Goal: Task Accomplishment & Management: Use online tool/utility

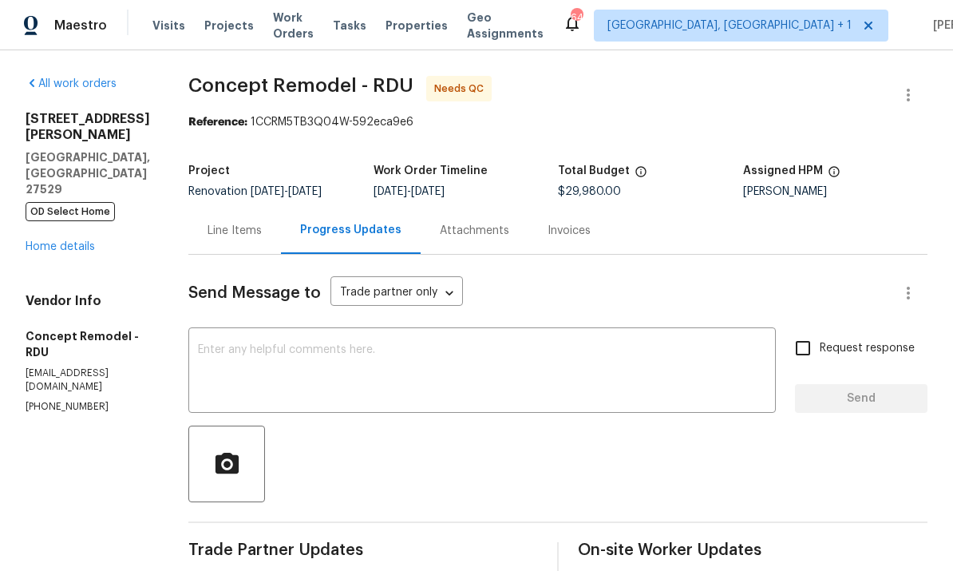
click at [77, 252] on link "Home details" at bounding box center [60, 246] width 69 height 11
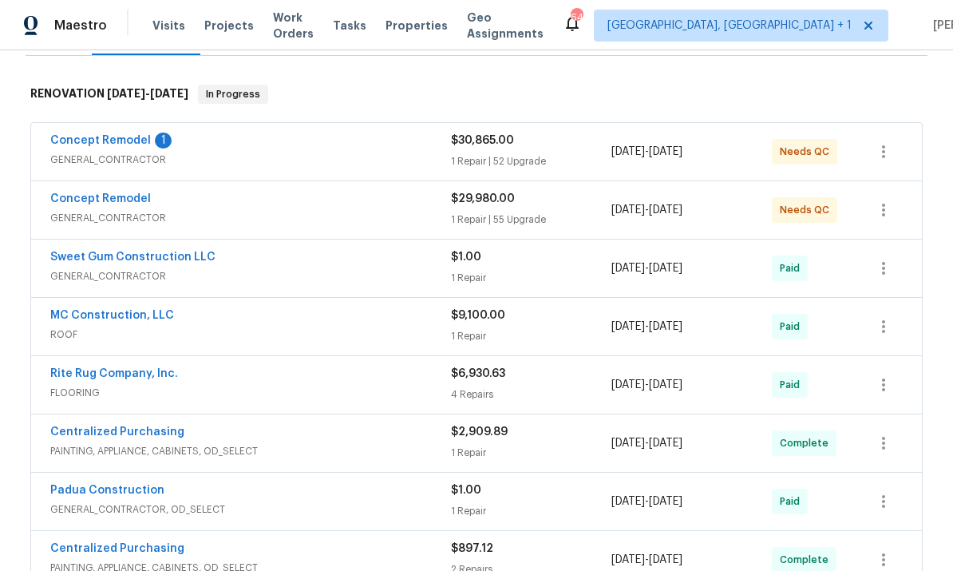
scroll to position [235, 0]
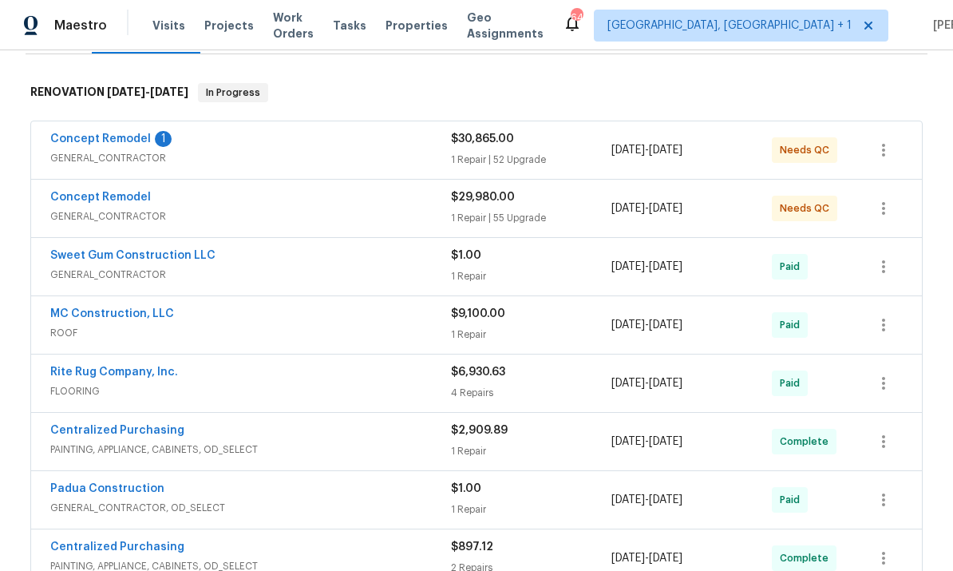
click at [113, 135] on link "Concept Remodel" at bounding box center [100, 138] width 101 height 11
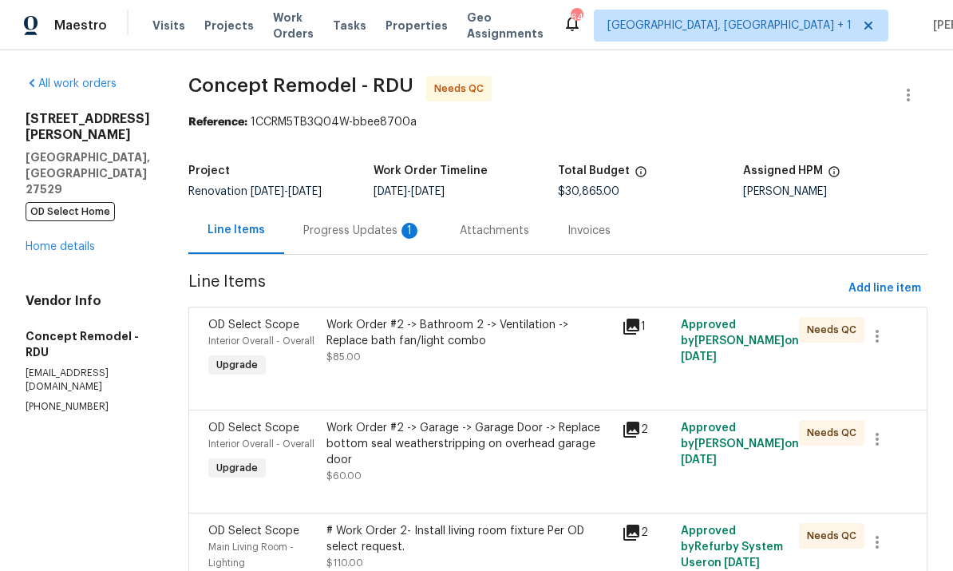
click at [361, 227] on div "Progress Updates 1" at bounding box center [362, 231] width 118 height 16
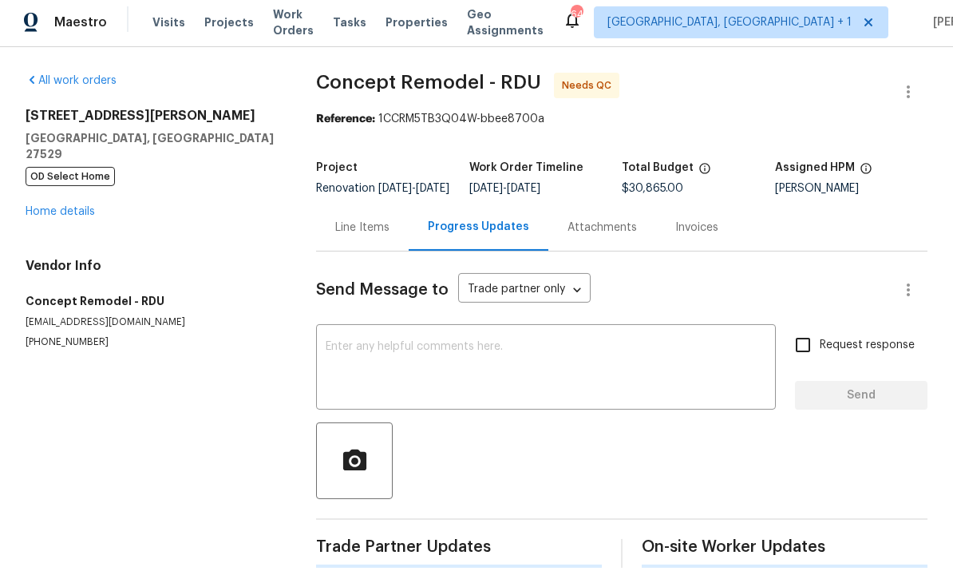
scroll to position [60, 0]
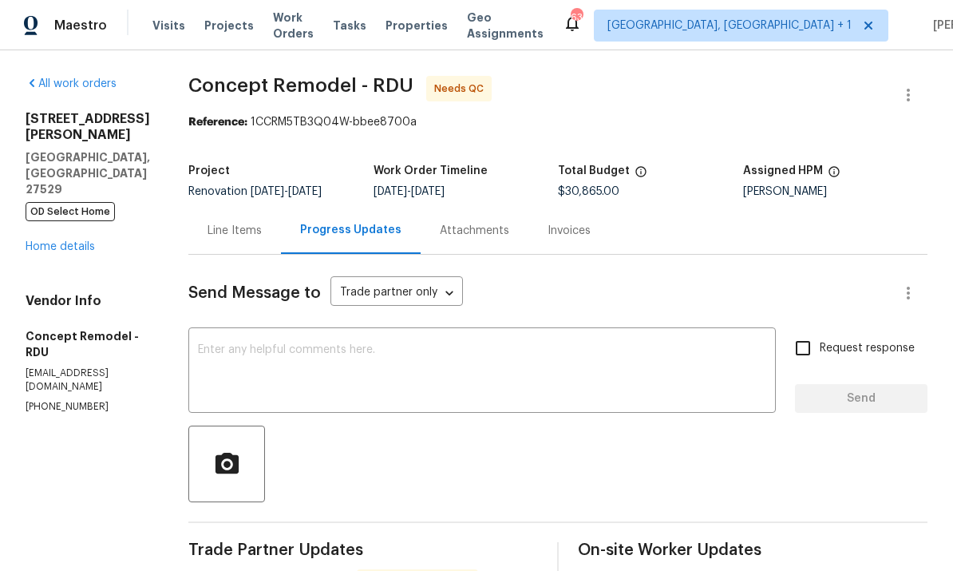
click at [63, 241] on link "Home details" at bounding box center [60, 246] width 69 height 11
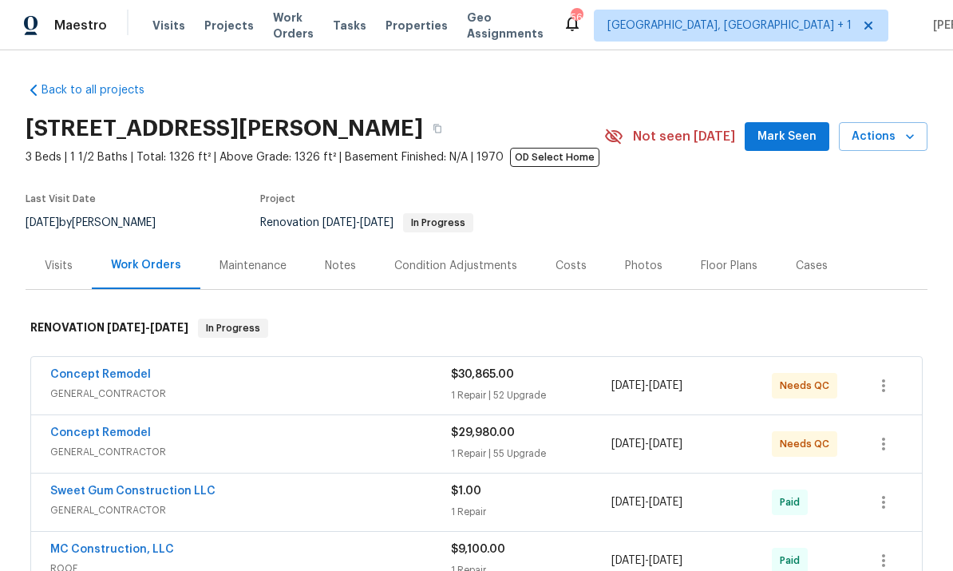
click at [134, 379] on link "Concept Remodel" at bounding box center [100, 374] width 101 height 11
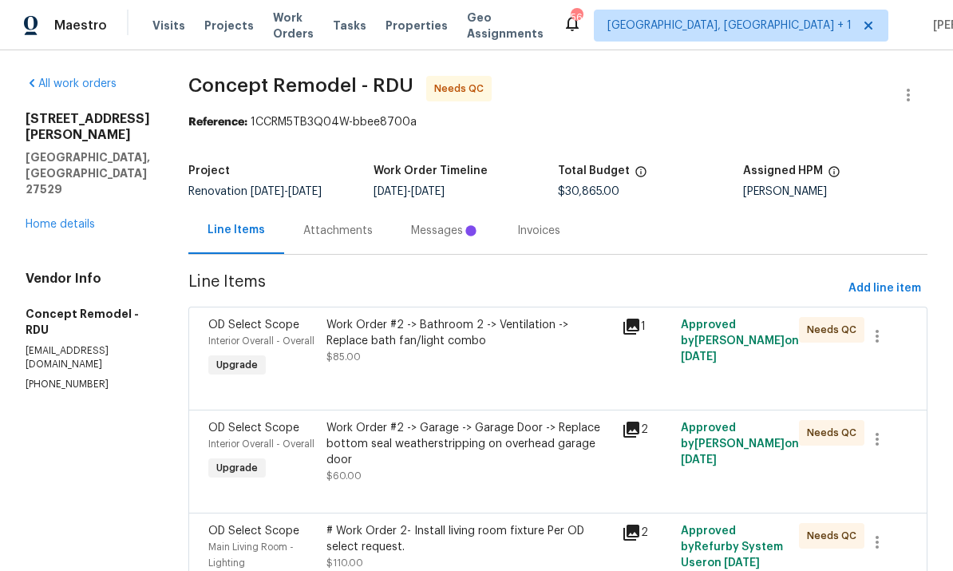
click at [484, 338] on div "Work Order #2 -> Bathroom 2 -> Ventilation -> Replace bath fan/light combo" at bounding box center [469, 333] width 286 height 32
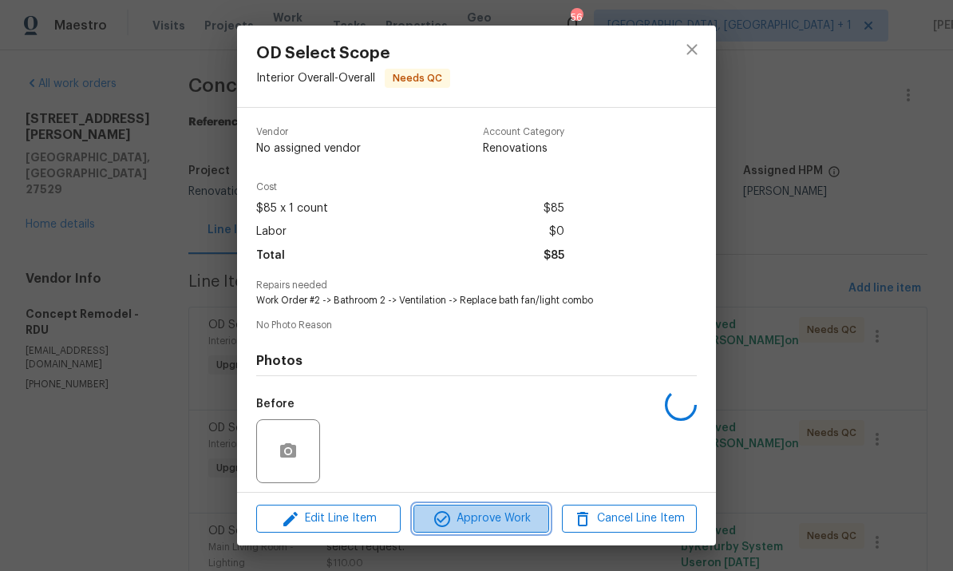
click at [487, 523] on span "Approve Work" at bounding box center [480, 518] width 125 height 20
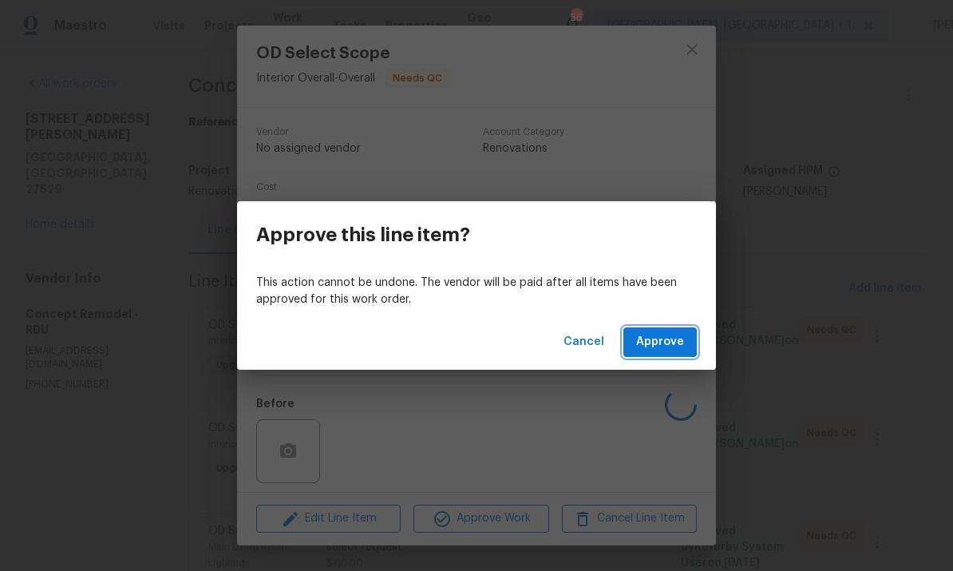
click at [674, 347] on span "Approve" at bounding box center [660, 342] width 48 height 20
click at [653, 342] on span "Loading..." at bounding box center [656, 342] width 55 height 20
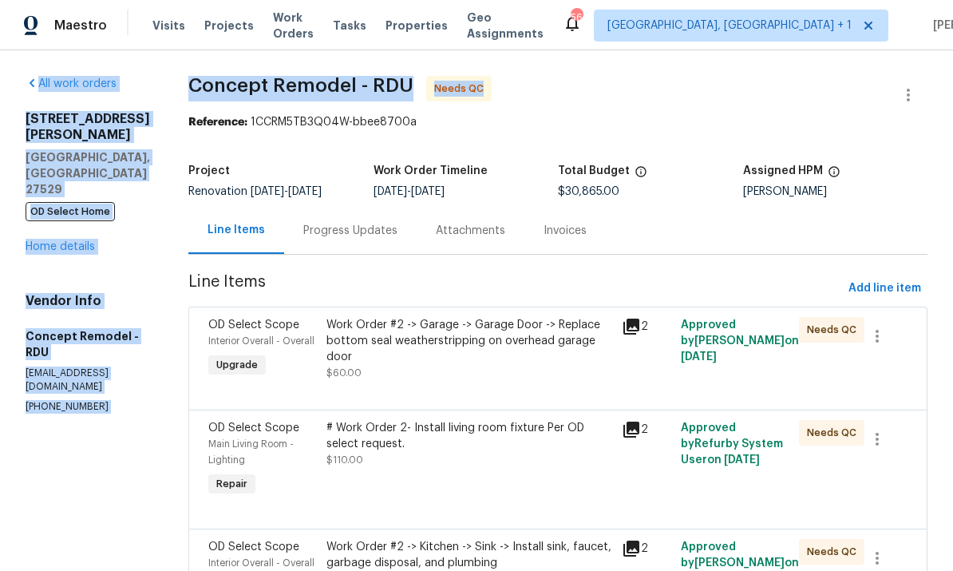
click at [697, 196] on div "$30,865.00" at bounding box center [650, 191] width 185 height 11
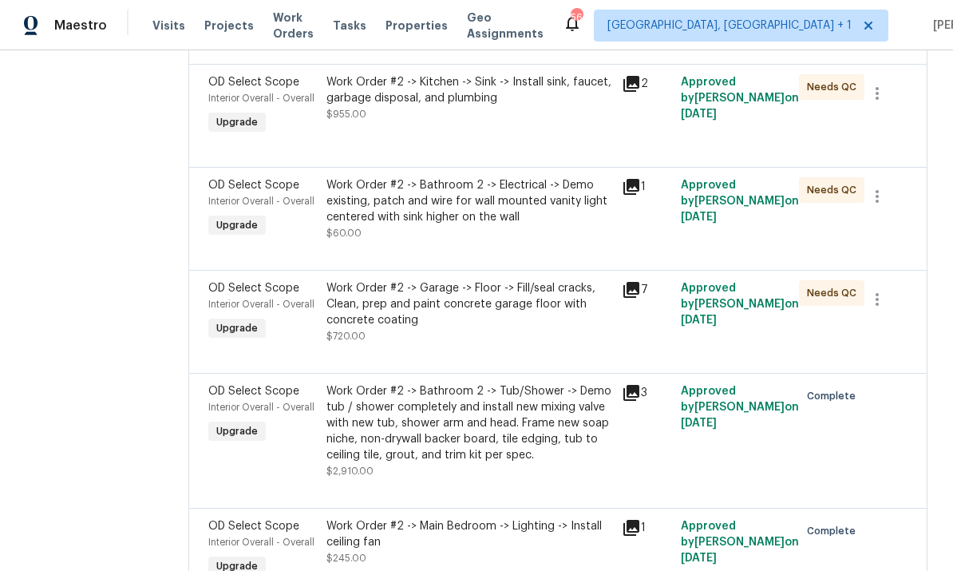
scroll to position [630, 0]
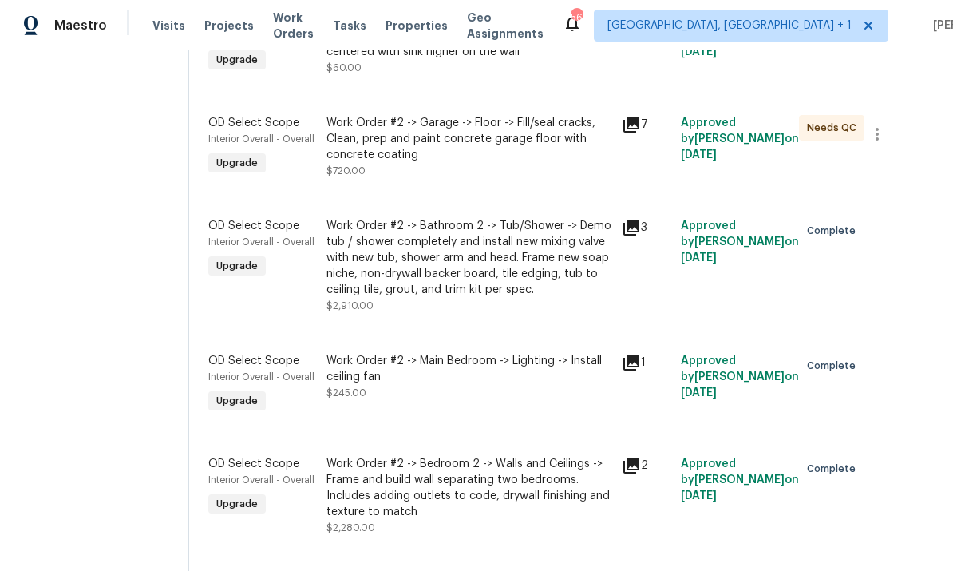
click at [504, 142] on div "Work Order #2 -> Garage -> Floor -> Fill/seal cracks, Clean, prep and paint con…" at bounding box center [469, 139] width 286 height 48
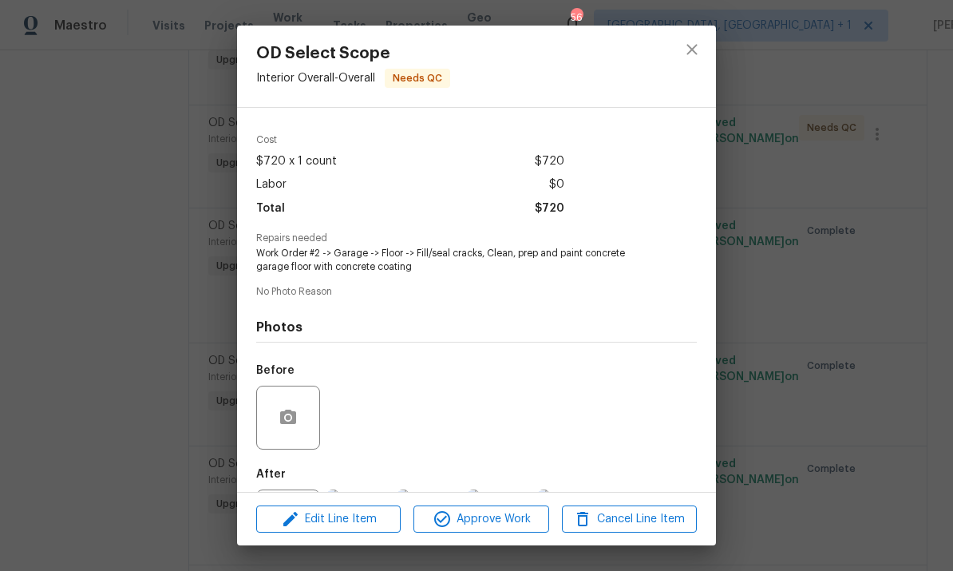
scroll to position [49, 0]
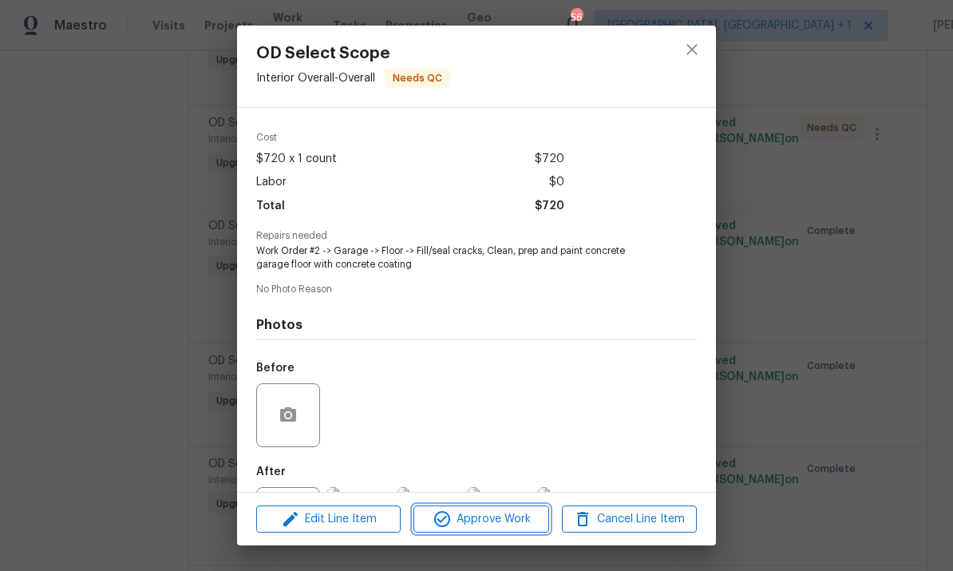
click at [500, 523] on span "Approve Work" at bounding box center [480, 519] width 125 height 20
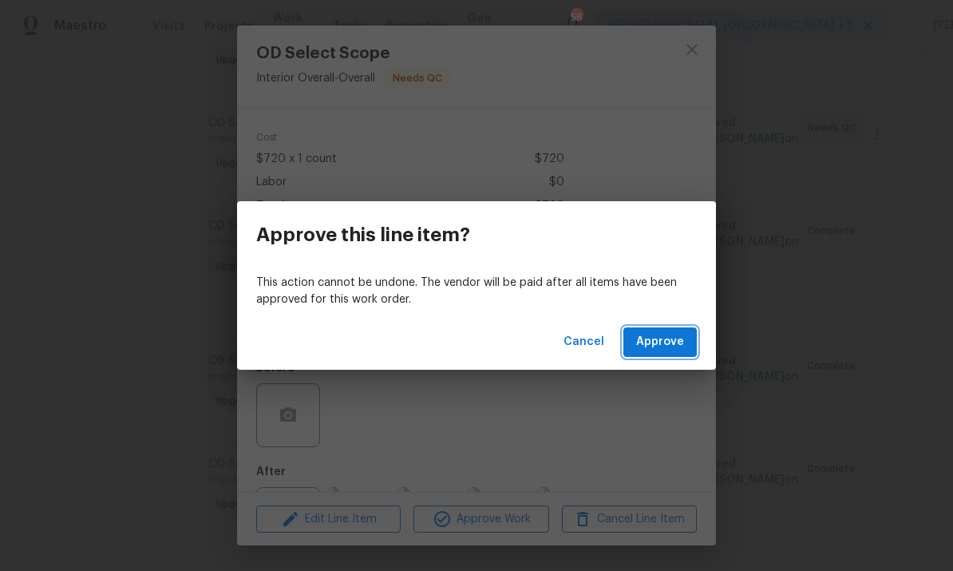
click at [655, 346] on span "Approve" at bounding box center [660, 342] width 48 height 20
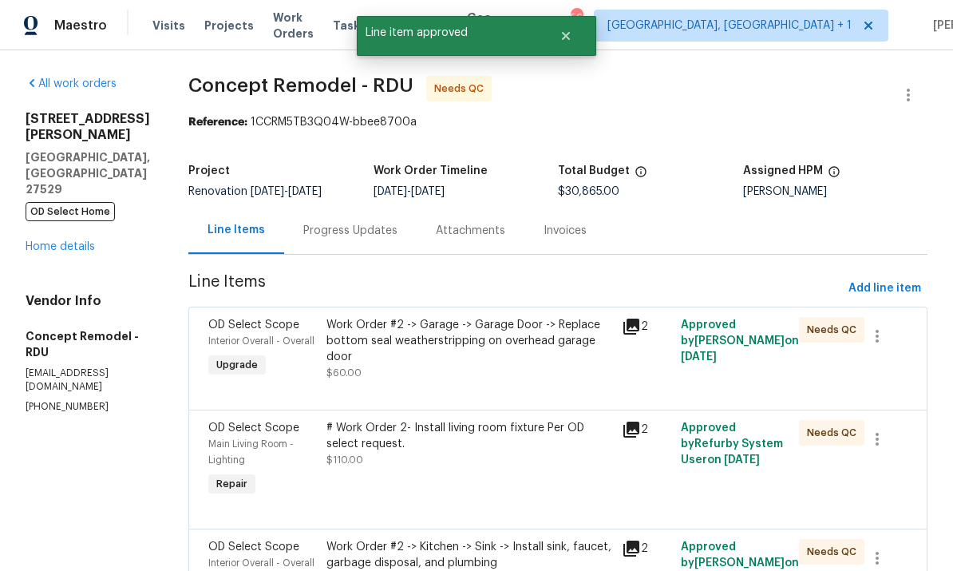
scroll to position [302, 0]
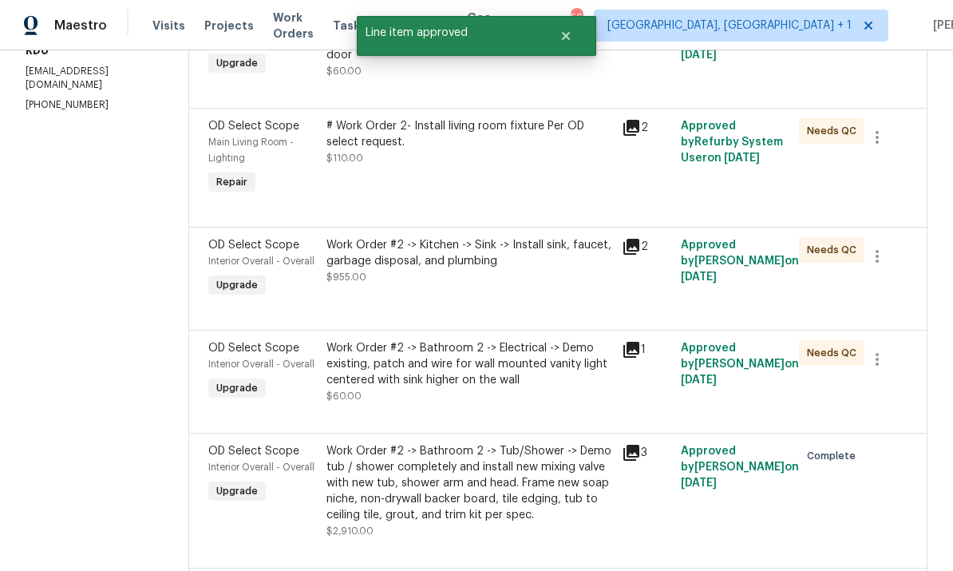
click at [520, 372] on div "Work Order #2 -> Bathroom 2 -> Electrical -> Demo existing, patch and wire for …" at bounding box center [469, 364] width 286 height 48
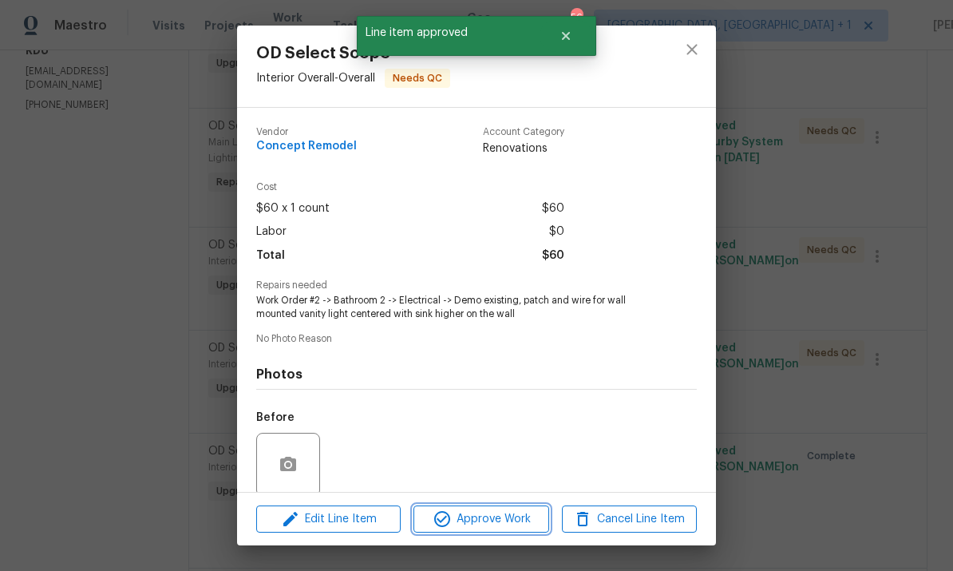
click at [478, 531] on button "Approve Work" at bounding box center [480, 519] width 135 height 28
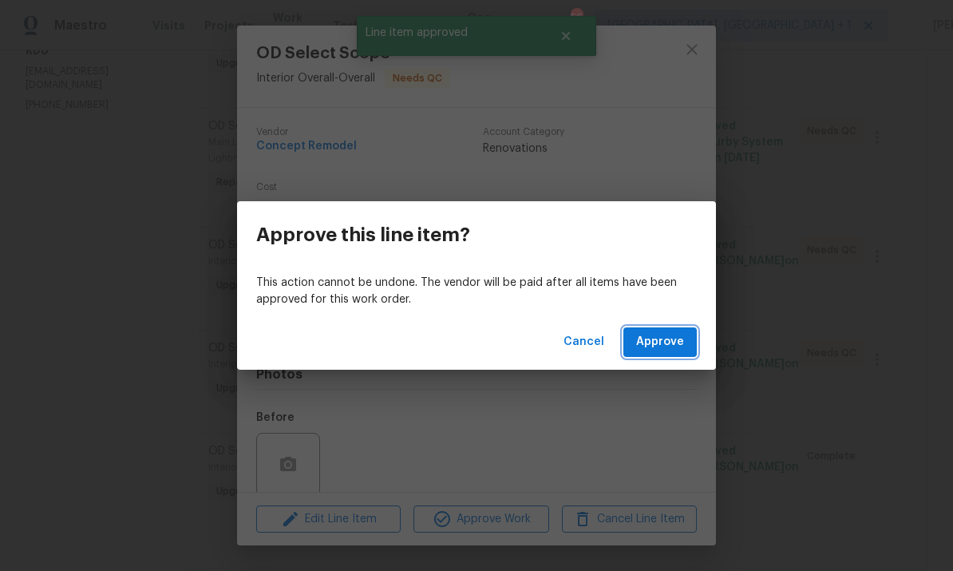
click at [676, 350] on span "Approve" at bounding box center [660, 342] width 48 height 20
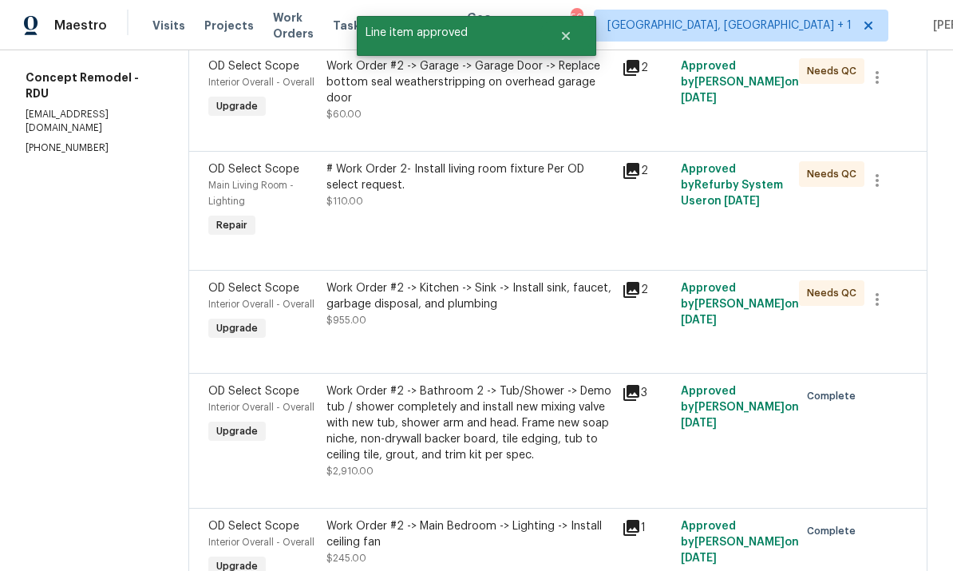
scroll to position [281, 0]
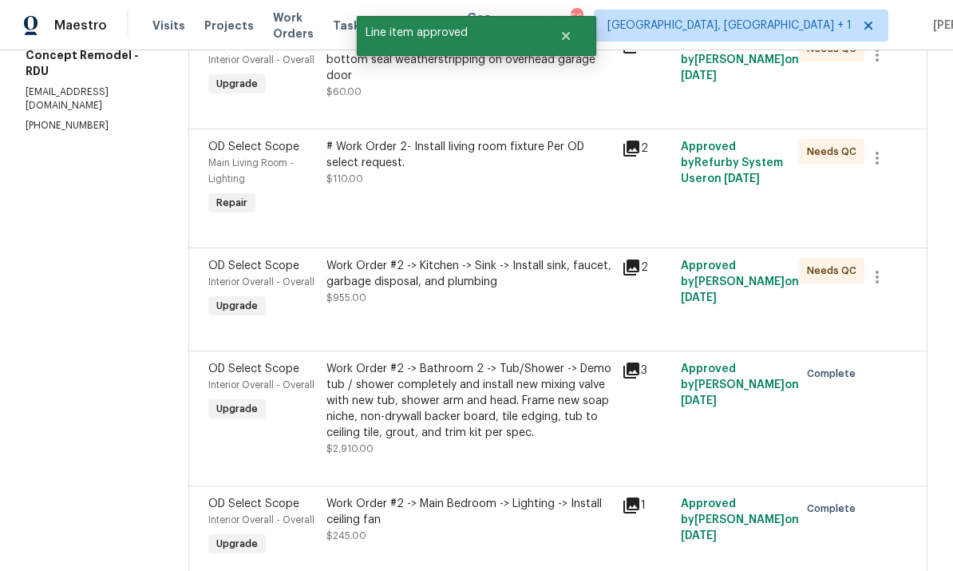
click at [515, 275] on div "Work Order #2 -> Kitchen -> Sink -> Install sink, faucet, garbage disposal, and…" at bounding box center [469, 274] width 286 height 32
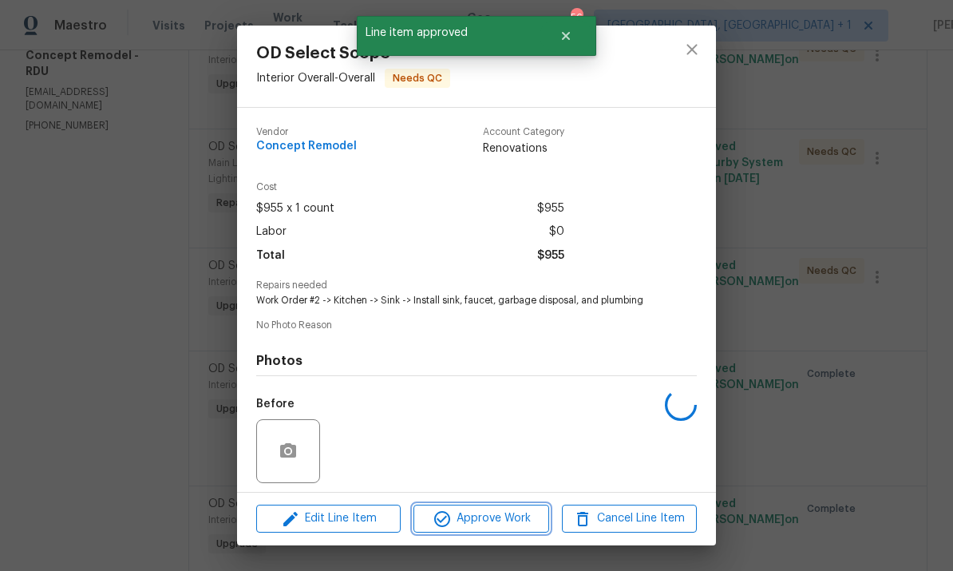
click at [501, 531] on button "Approve Work" at bounding box center [480, 518] width 135 height 28
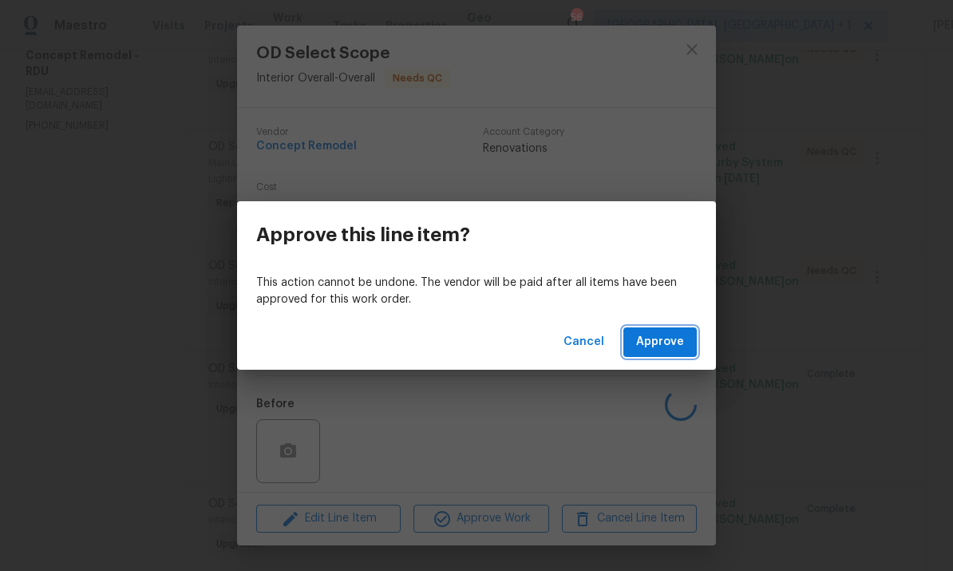
click at [671, 350] on span "Approve" at bounding box center [660, 342] width 48 height 20
click at [666, 341] on span "Loading..." at bounding box center [656, 342] width 55 height 20
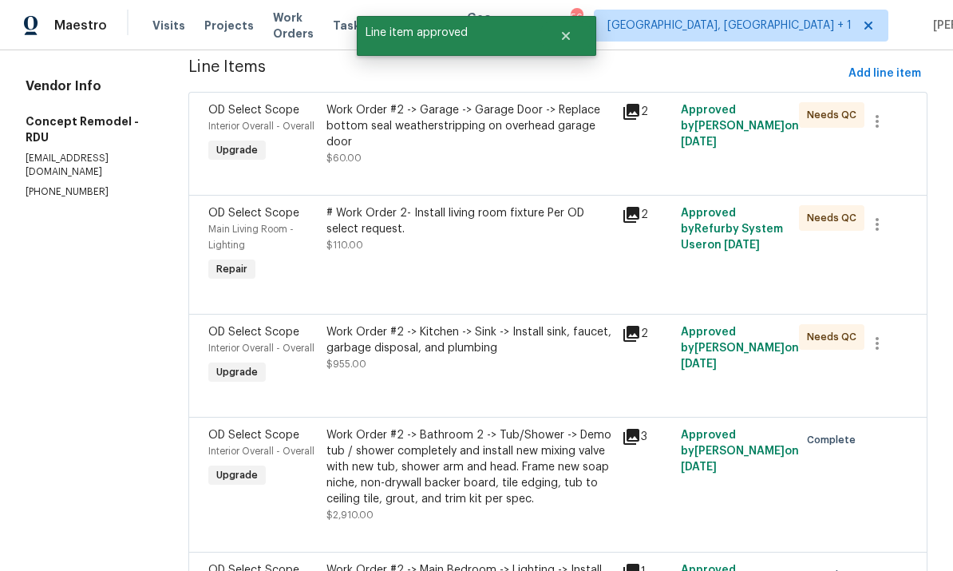
scroll to position [193, 0]
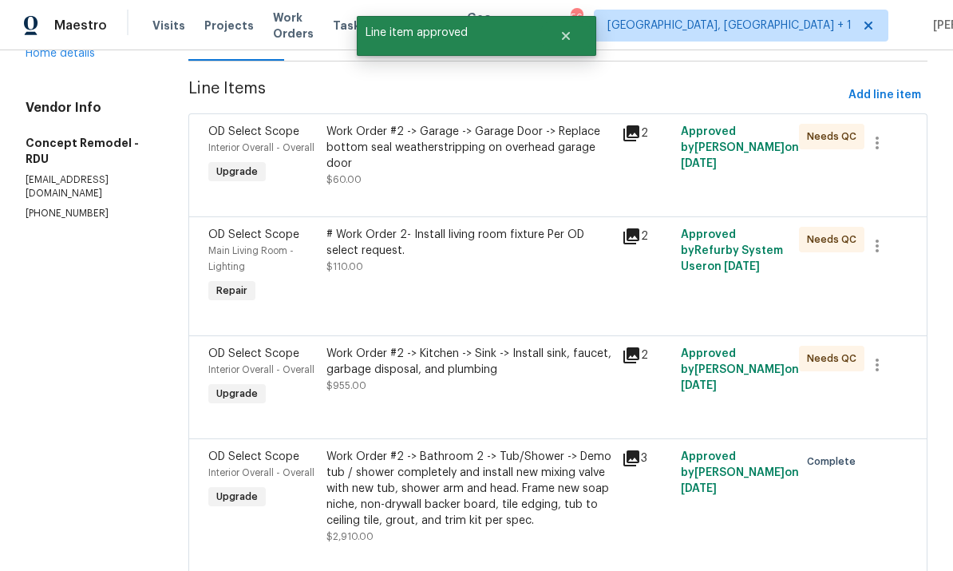
click at [517, 363] on div "Work Order #2 -> Kitchen -> Sink -> Install sink, faucet, garbage disposal, and…" at bounding box center [469, 362] width 286 height 32
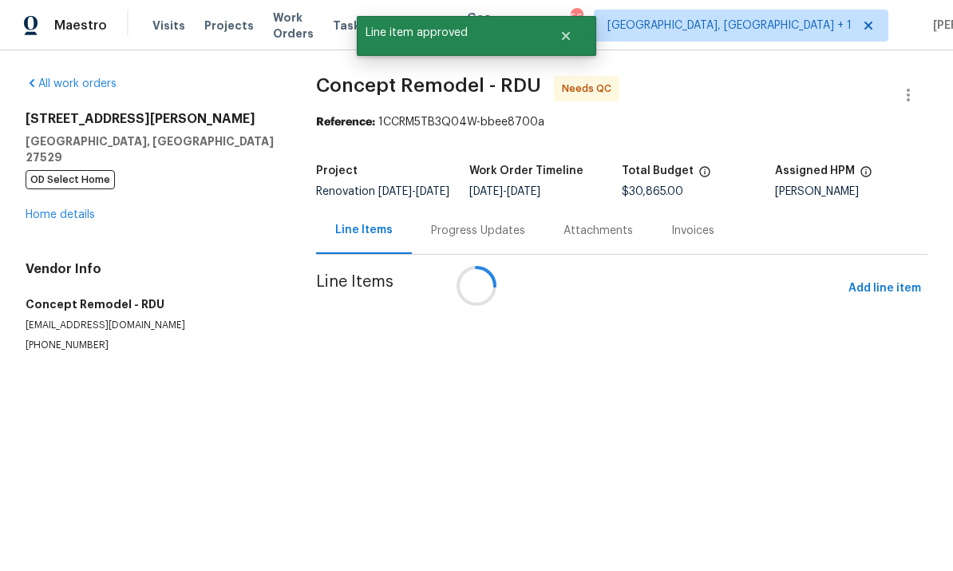
scroll to position [0, 0]
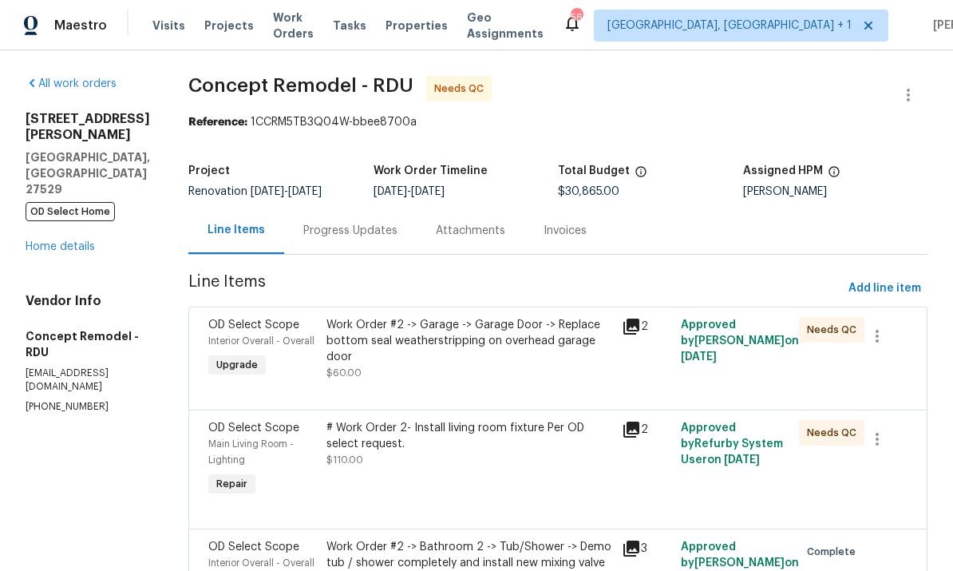
click at [520, 435] on div "# Work Order 2- Install living room fixture Per OD select request." at bounding box center [469, 436] width 286 height 32
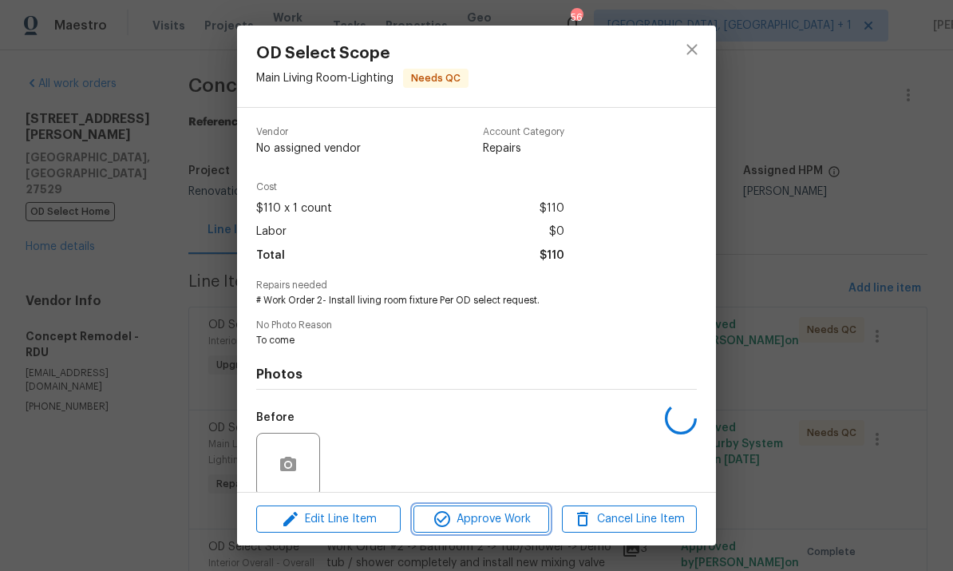
click at [498, 523] on span "Approve Work" at bounding box center [480, 519] width 125 height 20
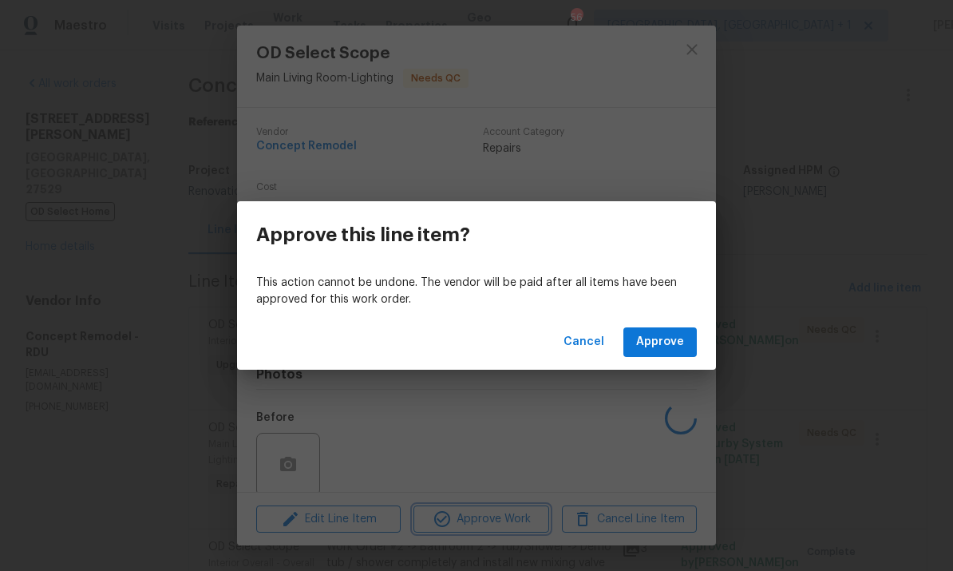
click at [820, 203] on div "Approve this line item? This action cannot be undone. The vendor will be paid a…" at bounding box center [476, 285] width 953 height 571
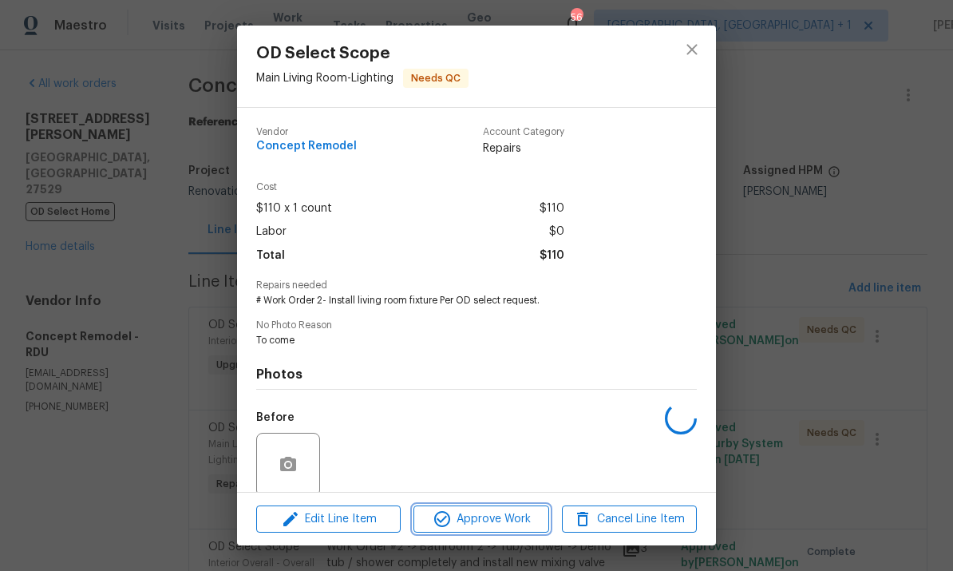
click at [498, 515] on span "Approve Work" at bounding box center [480, 519] width 125 height 20
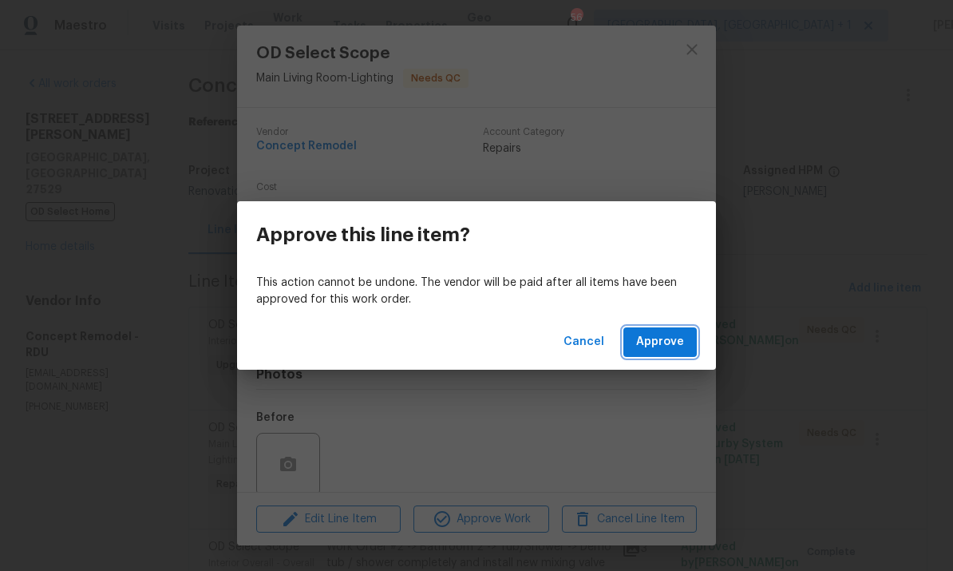
click at [666, 344] on span "Approve" at bounding box center [660, 342] width 48 height 20
click at [659, 341] on span "Loading..." at bounding box center [656, 342] width 55 height 20
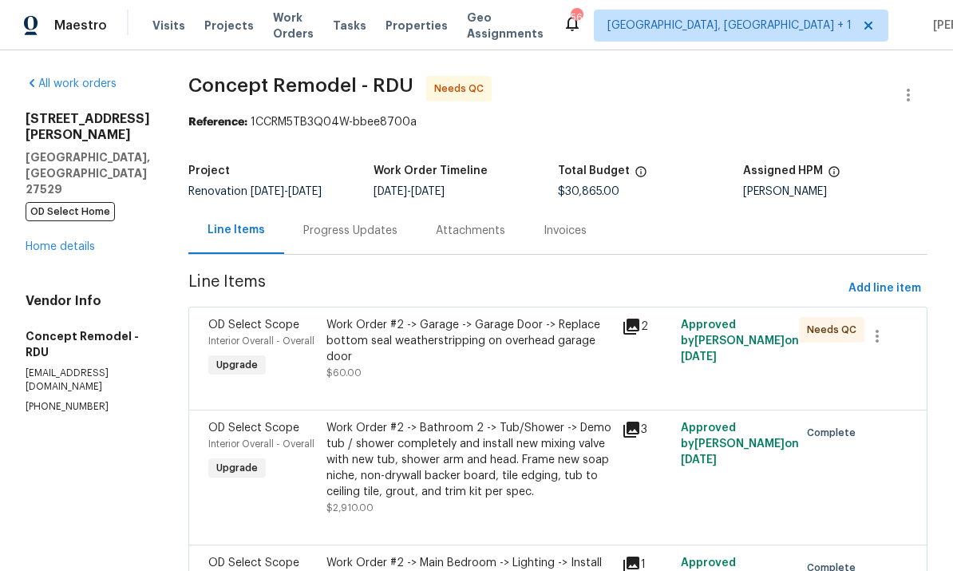
click at [528, 334] on div "Work Order #2 -> Garage -> Garage Door -> Replace bottom seal weatherstripping …" at bounding box center [469, 341] width 286 height 48
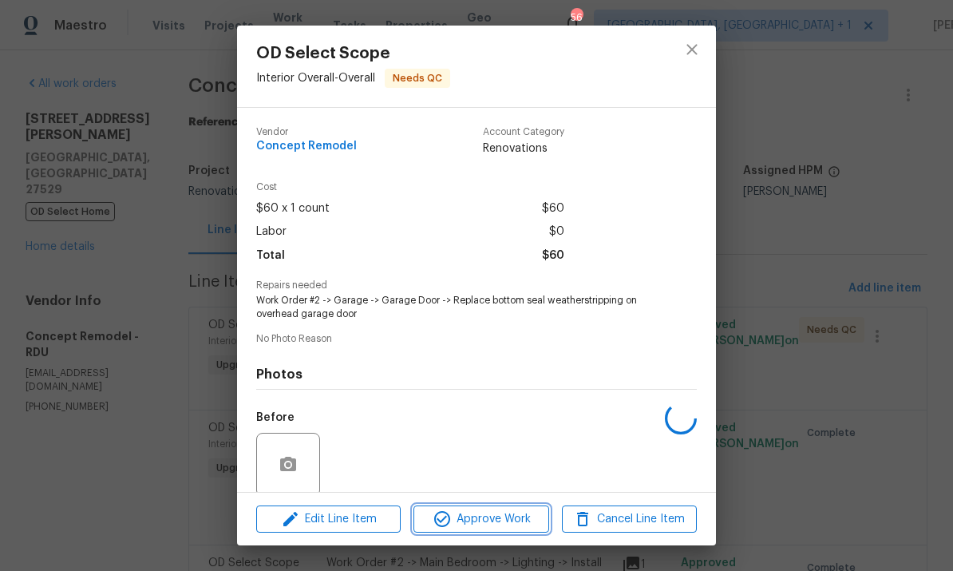
click at [477, 521] on span "Approve Work" at bounding box center [480, 519] width 125 height 20
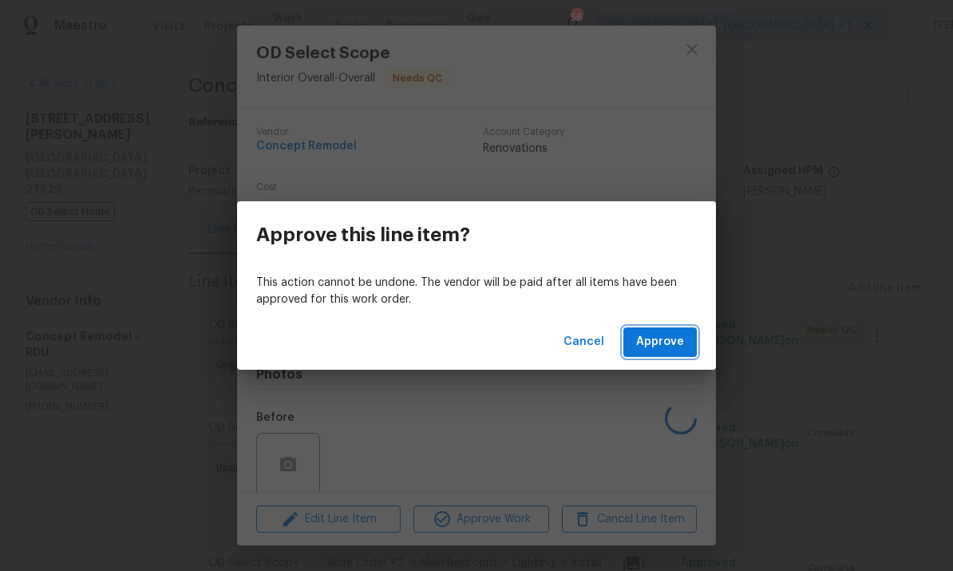
click at [670, 343] on span "Approve" at bounding box center [660, 342] width 48 height 20
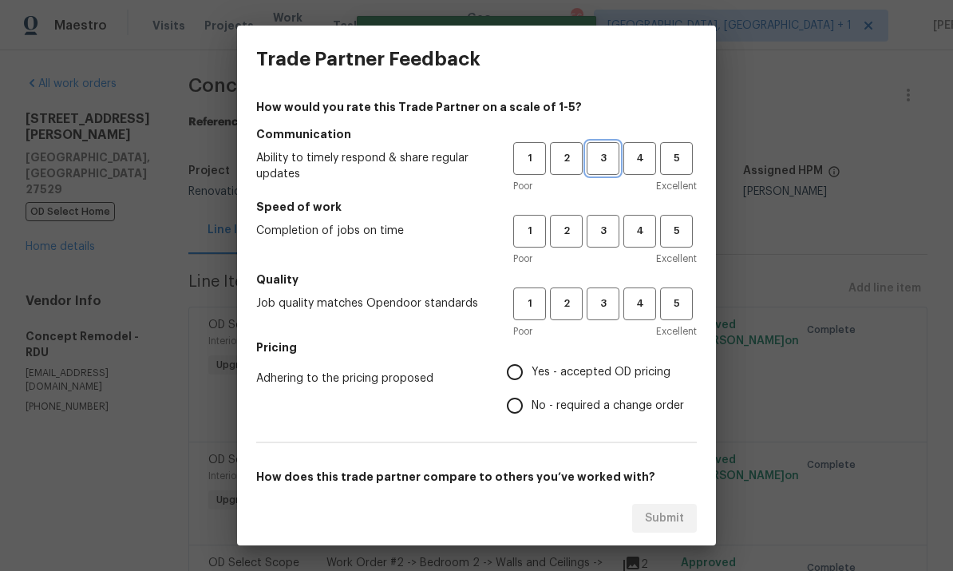
click at [608, 155] on span "3" at bounding box center [603, 158] width 30 height 18
click at [645, 160] on span "4" at bounding box center [640, 158] width 30 height 18
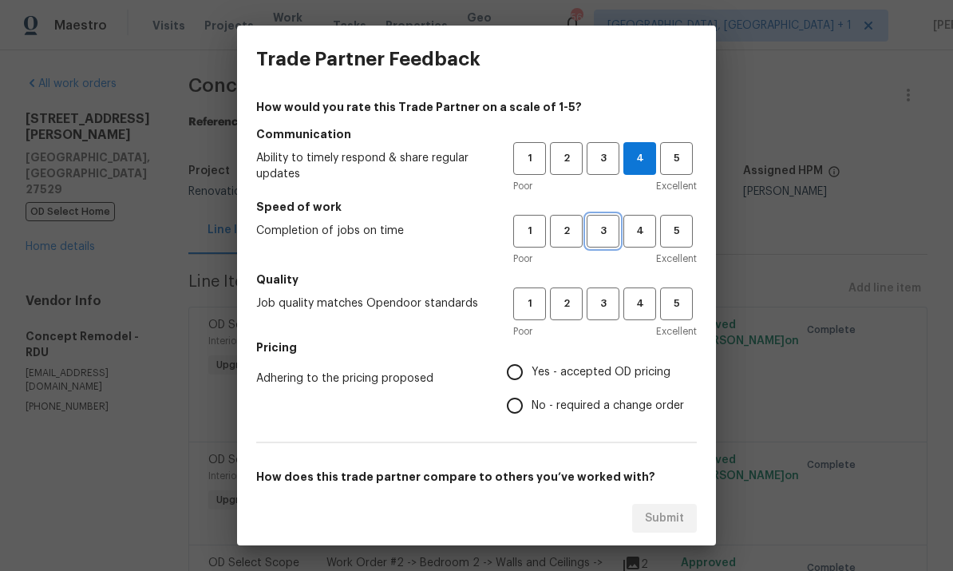
click at [609, 238] on span "3" at bounding box center [603, 231] width 30 height 18
click at [646, 308] on span "4" at bounding box center [640, 303] width 30 height 18
click at [527, 369] on input "Yes - accepted OD pricing" at bounding box center [515, 372] width 34 height 34
radio input "true"
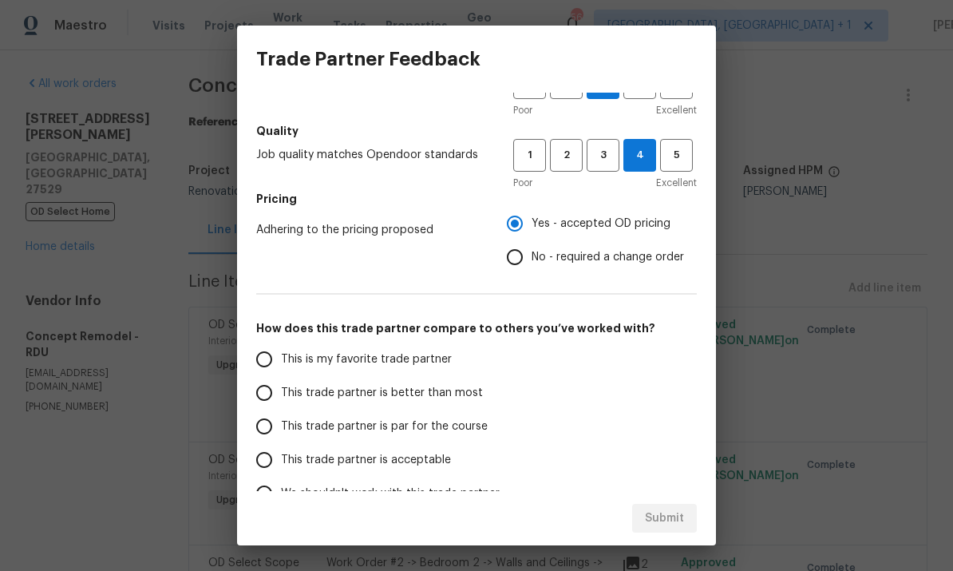
scroll to position [149, 0]
click at [268, 427] on input "This trade partner is par for the course" at bounding box center [264, 426] width 34 height 34
click at [674, 513] on span "Submit" at bounding box center [664, 518] width 39 height 20
radio input "true"
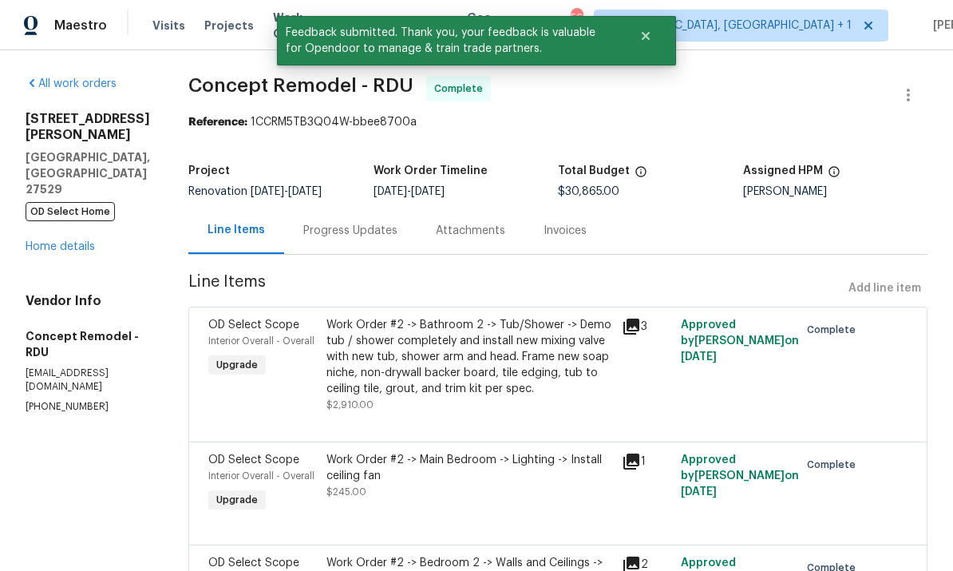
click at [74, 215] on div "All work orders [STREET_ADDRESS][PERSON_NAME][PERSON_NAME] OD Select Home Home …" at bounding box center [88, 245] width 124 height 338
click at [76, 241] on link "Home details" at bounding box center [60, 246] width 69 height 11
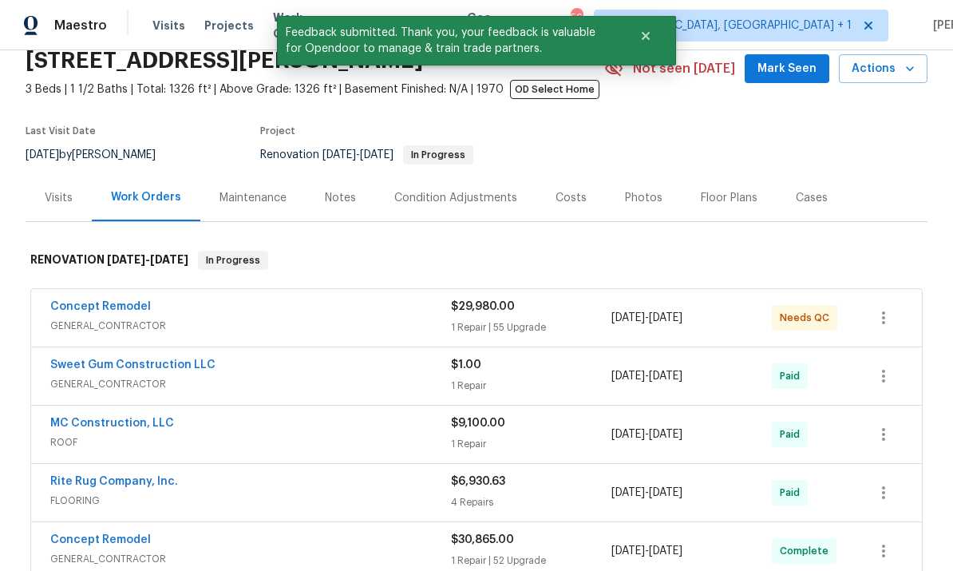
scroll to position [65, 0]
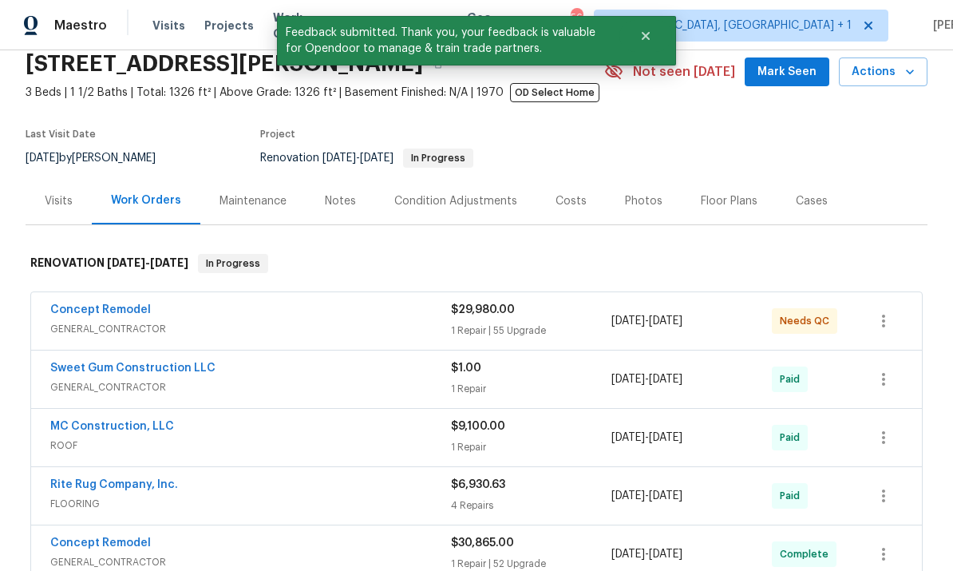
click at [129, 306] on link "Concept Remodel" at bounding box center [100, 309] width 101 height 11
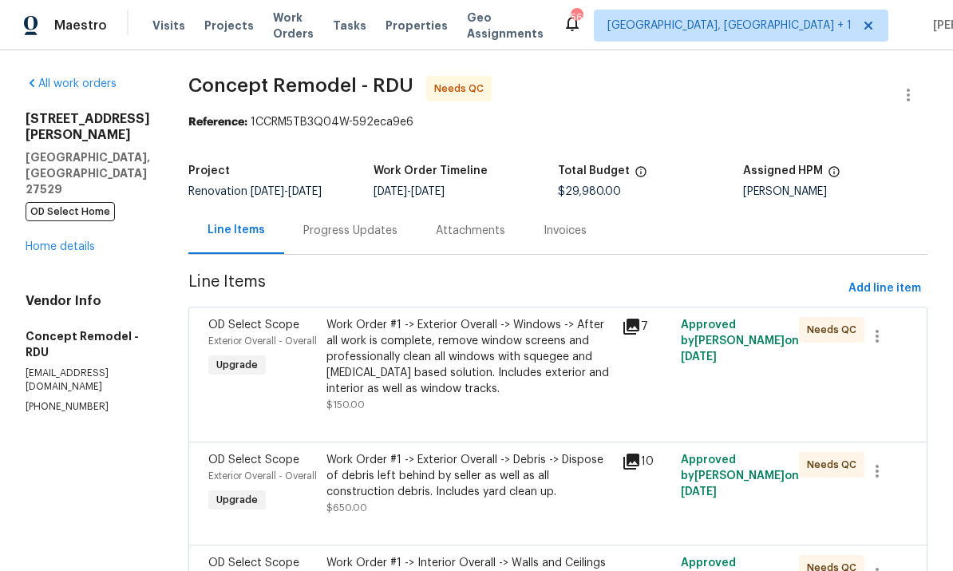
scroll to position [23, 0]
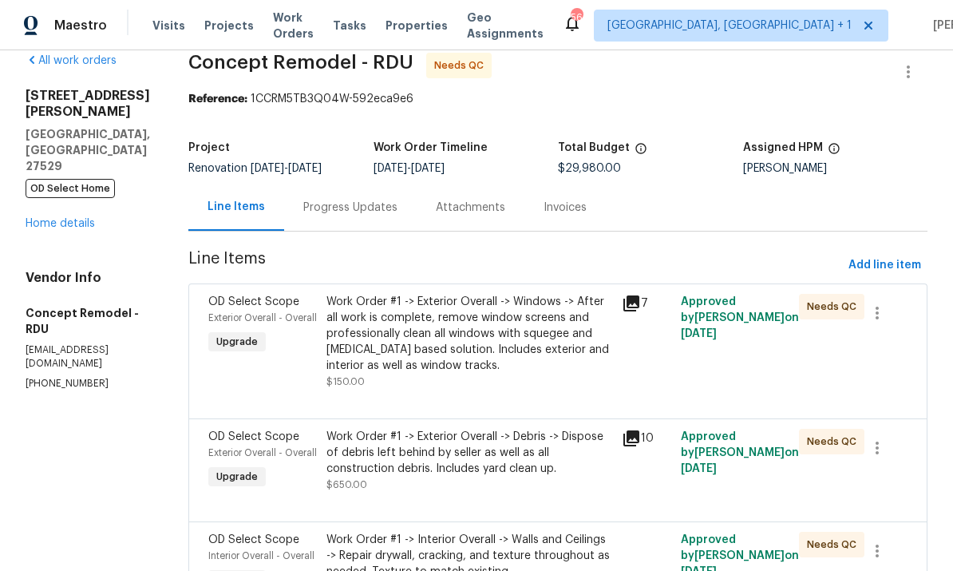
click at [483, 356] on div "Work Order #1 -> Exterior Overall -> Windows -> After all work is complete, rem…" at bounding box center [469, 334] width 286 height 80
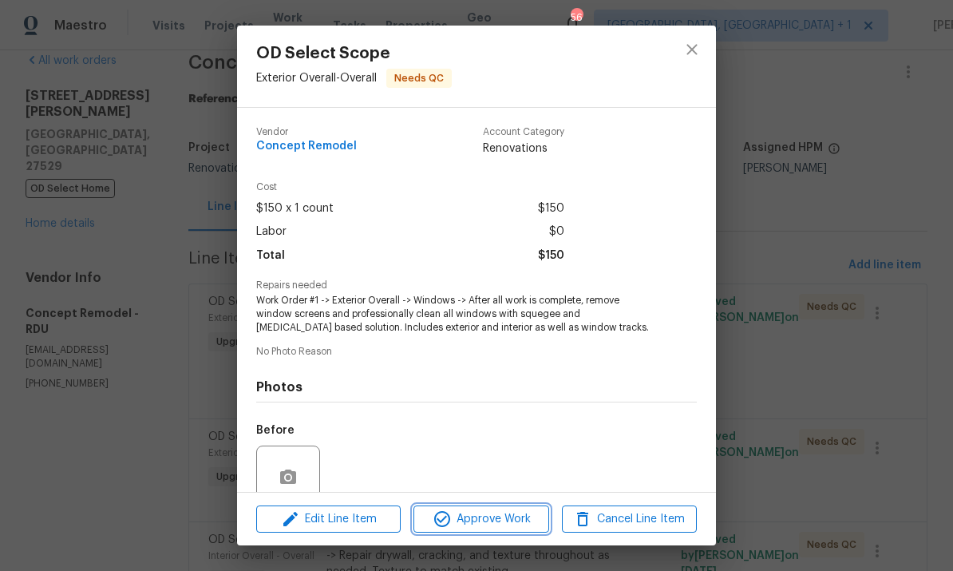
click at [492, 523] on span "Approve Work" at bounding box center [480, 519] width 125 height 20
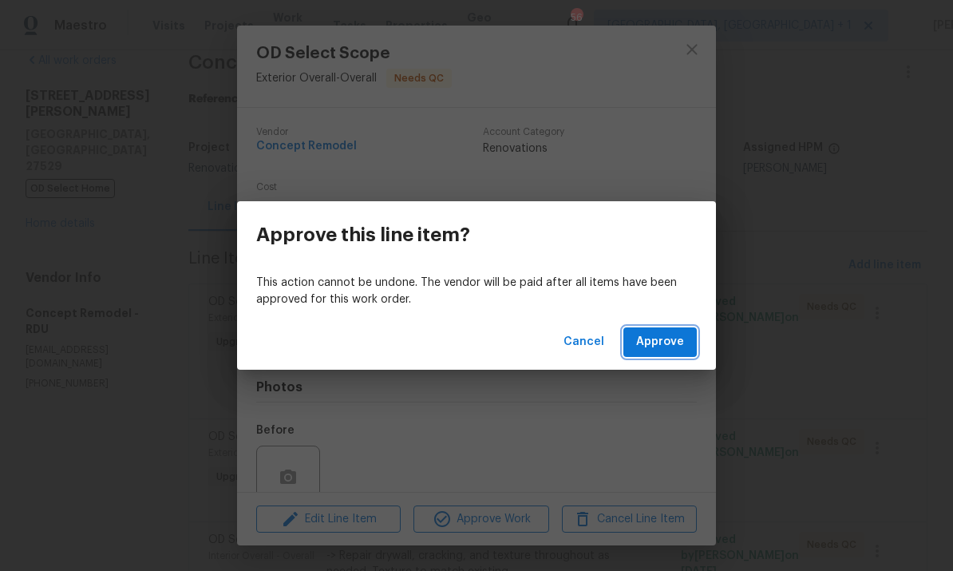
click at [647, 354] on button "Approve" at bounding box center [659, 342] width 73 height 30
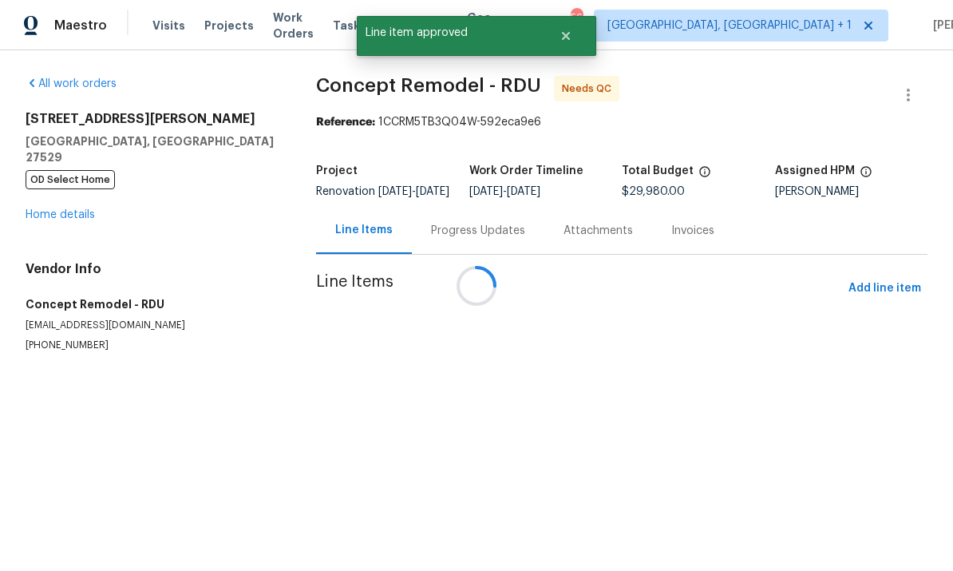
scroll to position [0, 0]
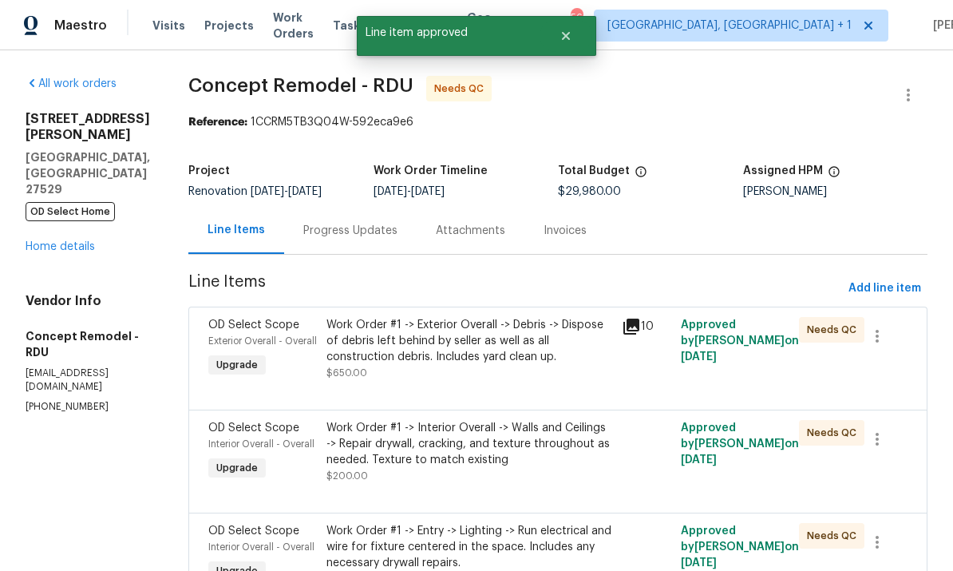
click at [490, 354] on div "Work Order #1 -> Exterior Overall -> Debris -> Dispose of debris left behind by…" at bounding box center [469, 341] width 286 height 48
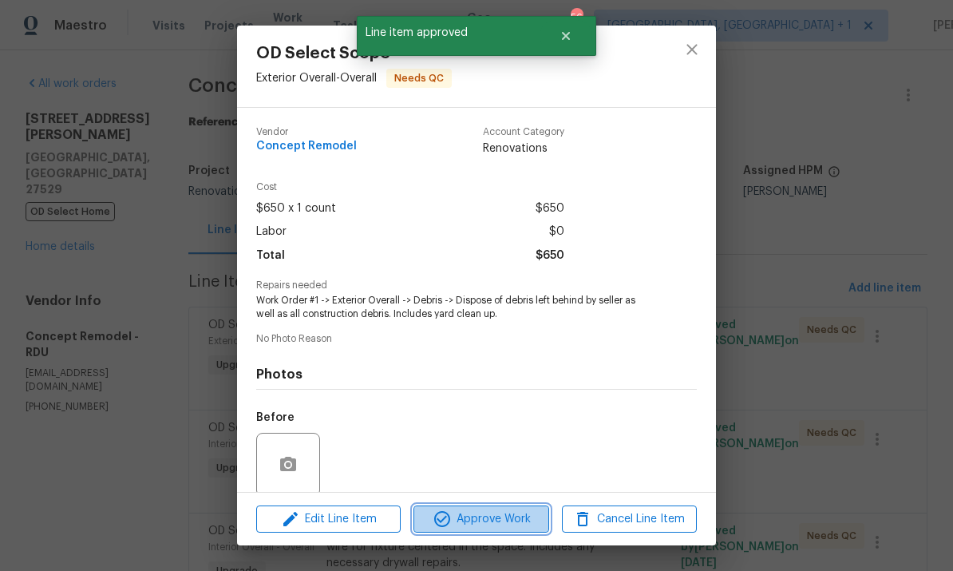
click at [500, 531] on button "Approve Work" at bounding box center [480, 519] width 135 height 28
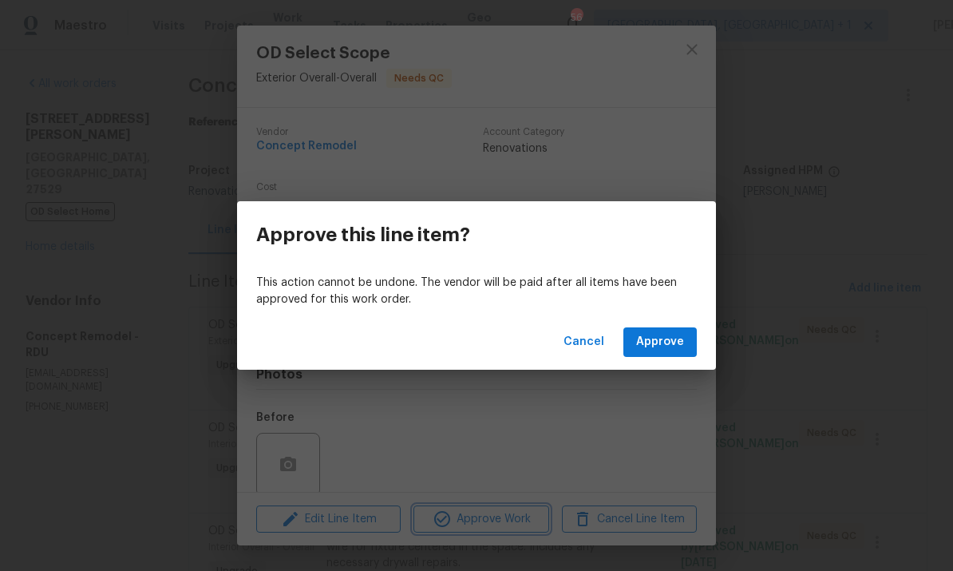
click at [800, 255] on div "Approve this line item? This action cannot be undone. The vendor will be paid a…" at bounding box center [476, 285] width 953 height 571
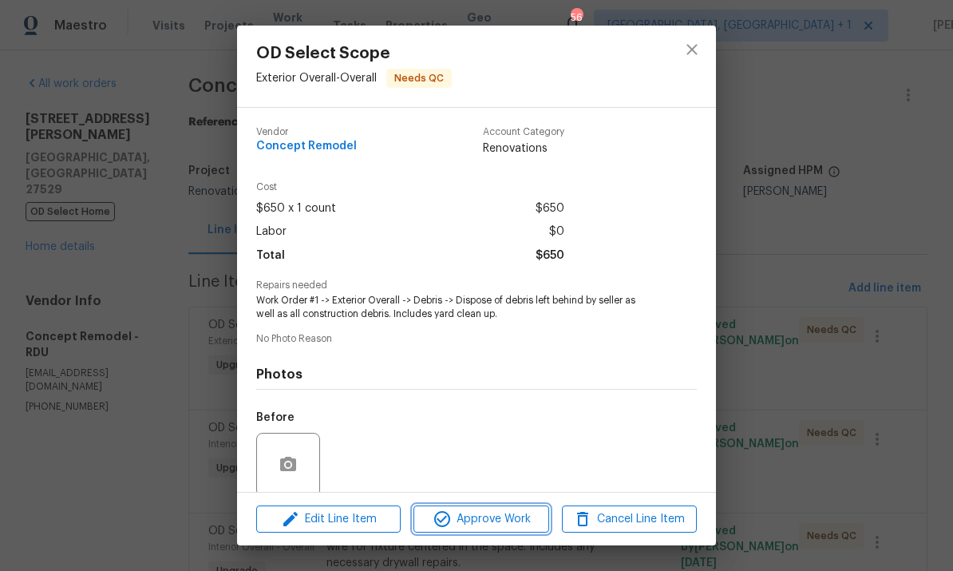
click at [504, 519] on span "Approve Work" at bounding box center [480, 519] width 125 height 20
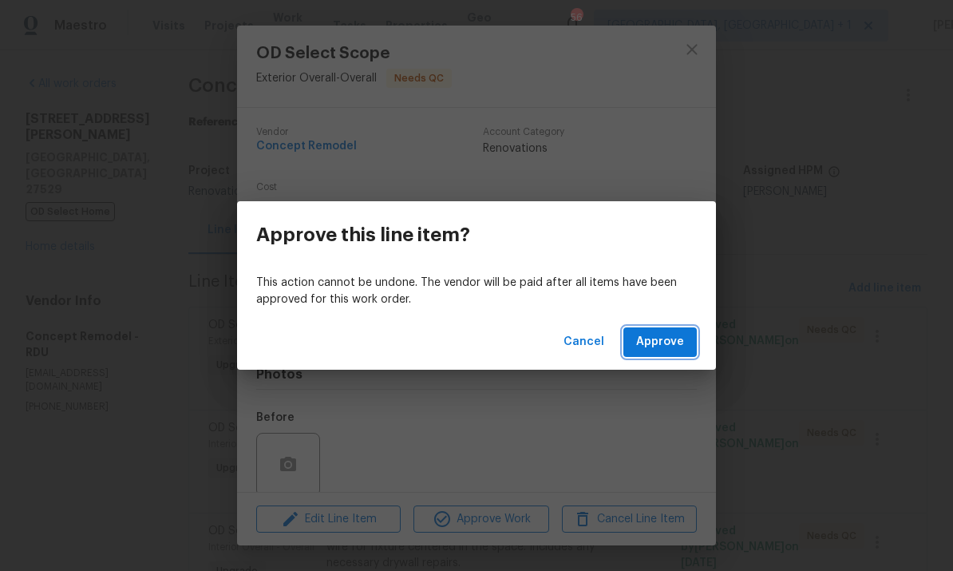
click at [668, 342] on span "Approve" at bounding box center [660, 342] width 48 height 20
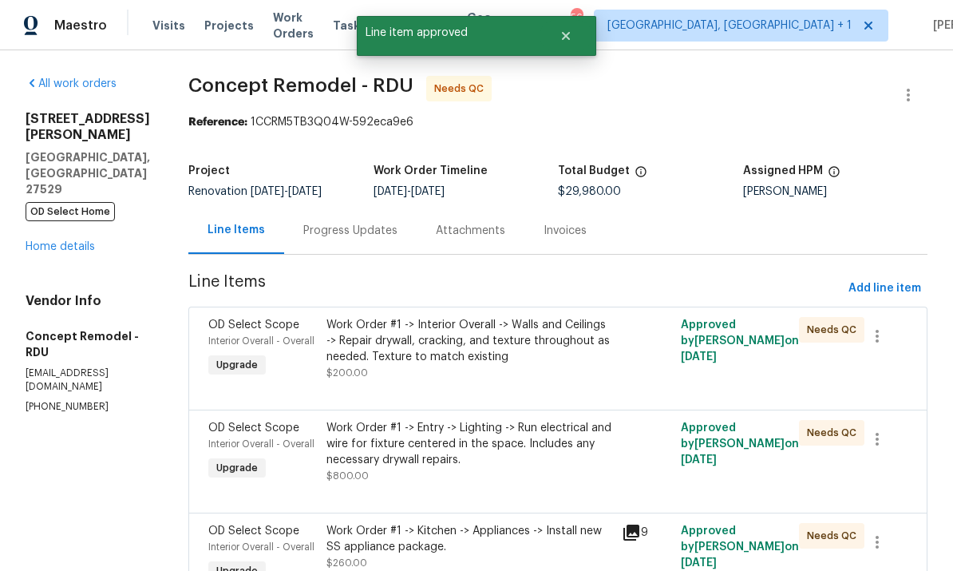
click at [488, 353] on div "Work Order #1 -> Interior Overall -> Walls and Ceilings -> Repair drywall, crac…" at bounding box center [469, 341] width 286 height 48
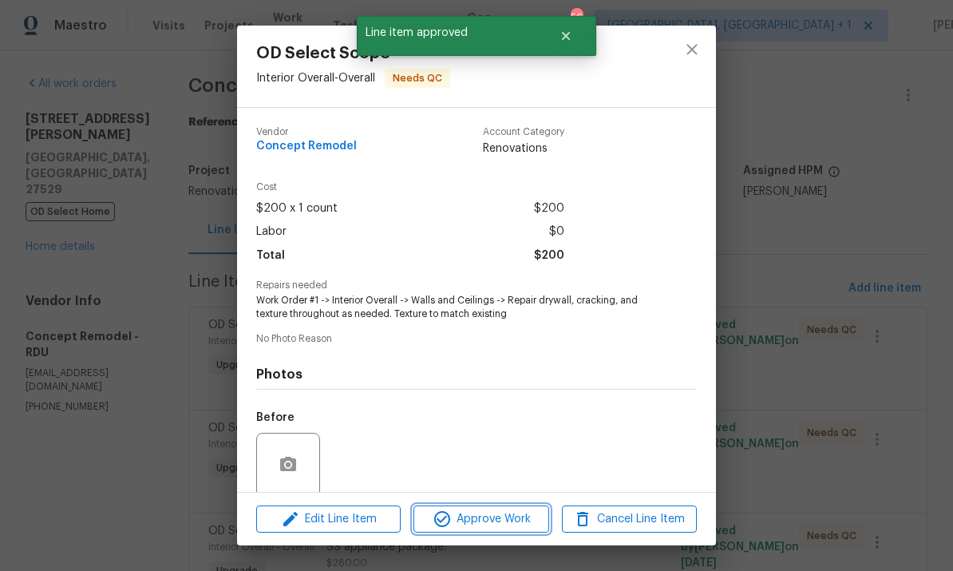
click at [508, 520] on span "Approve Work" at bounding box center [480, 519] width 125 height 20
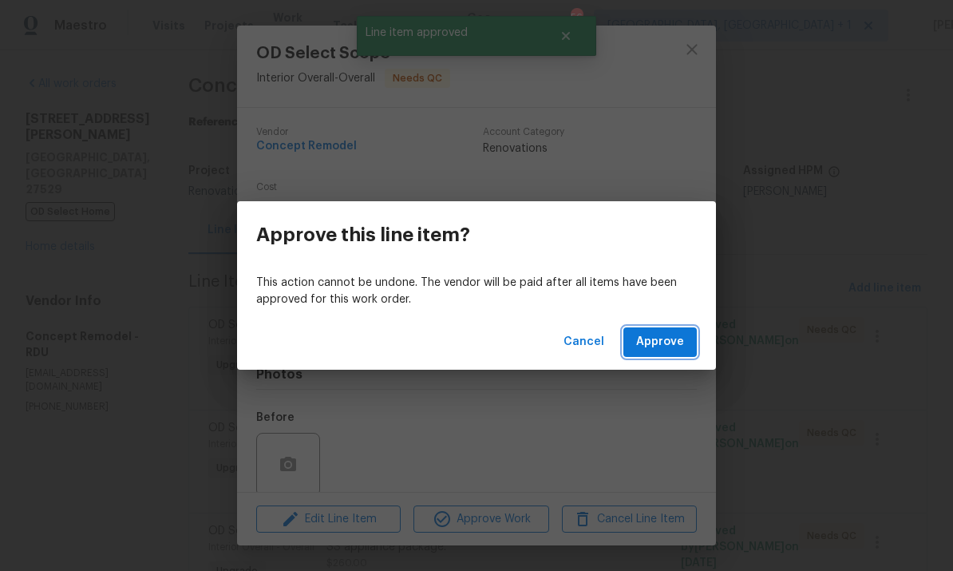
click at [674, 348] on span "Approve" at bounding box center [660, 342] width 48 height 20
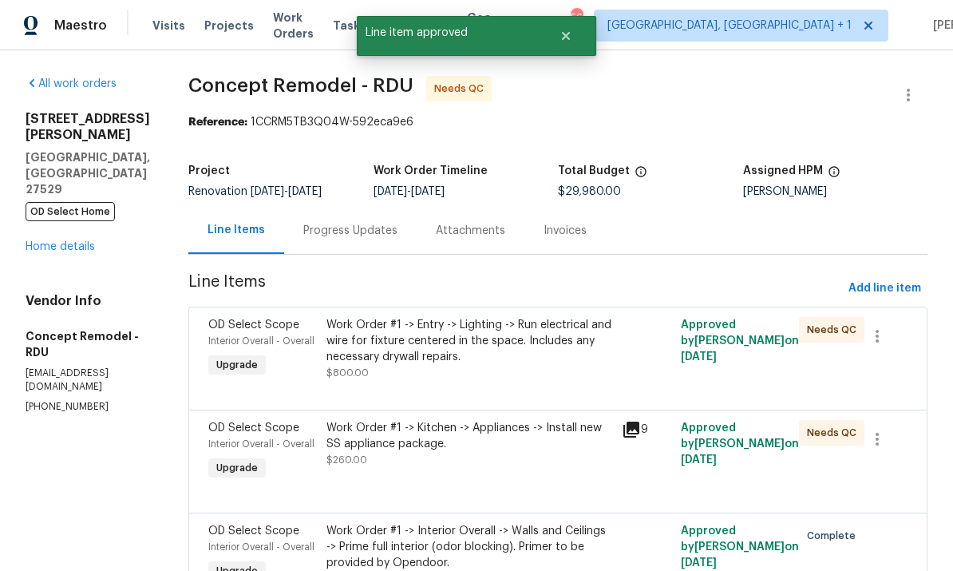
click at [507, 330] on div "Work Order #1 -> Entry -> Lighting -> Run electrical and wire for fixture cente…" at bounding box center [469, 341] width 286 height 48
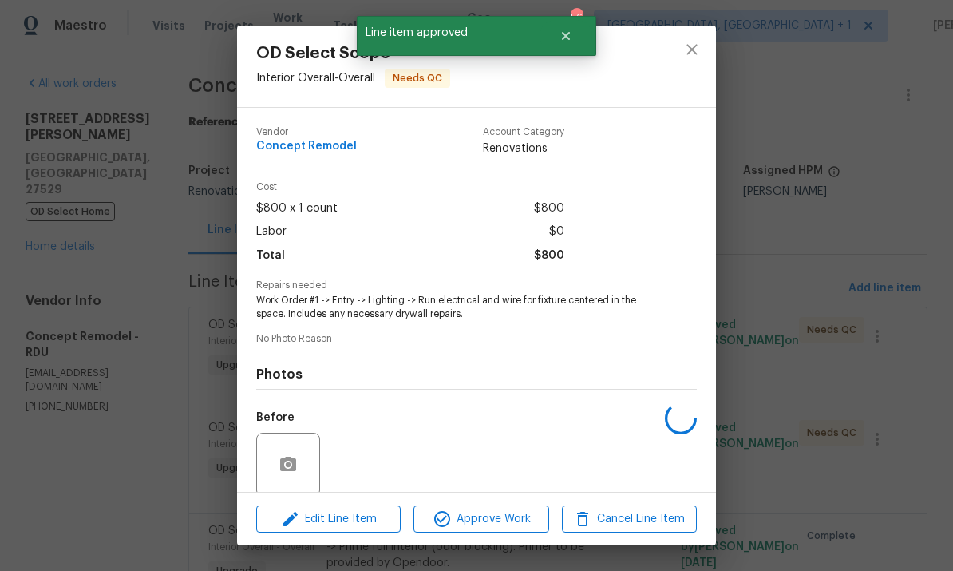
click at [480, 335] on div "Vendor Concept Remodel Account Category Renovations Cost $800 x 1 count $800 La…" at bounding box center [476, 362] width 441 height 496
click at [488, 513] on span "Approve Work" at bounding box center [480, 519] width 125 height 20
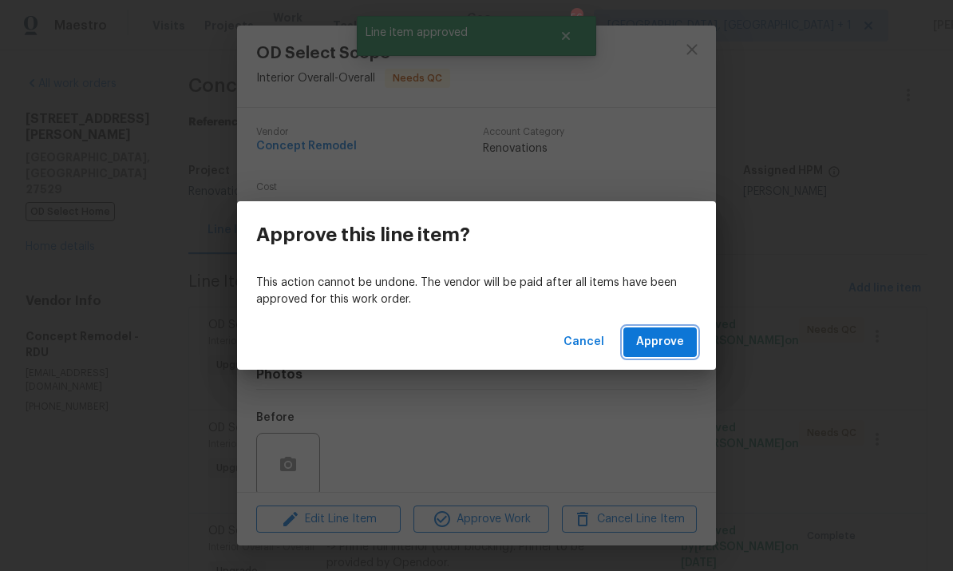
click at [666, 355] on button "Approve" at bounding box center [659, 342] width 73 height 30
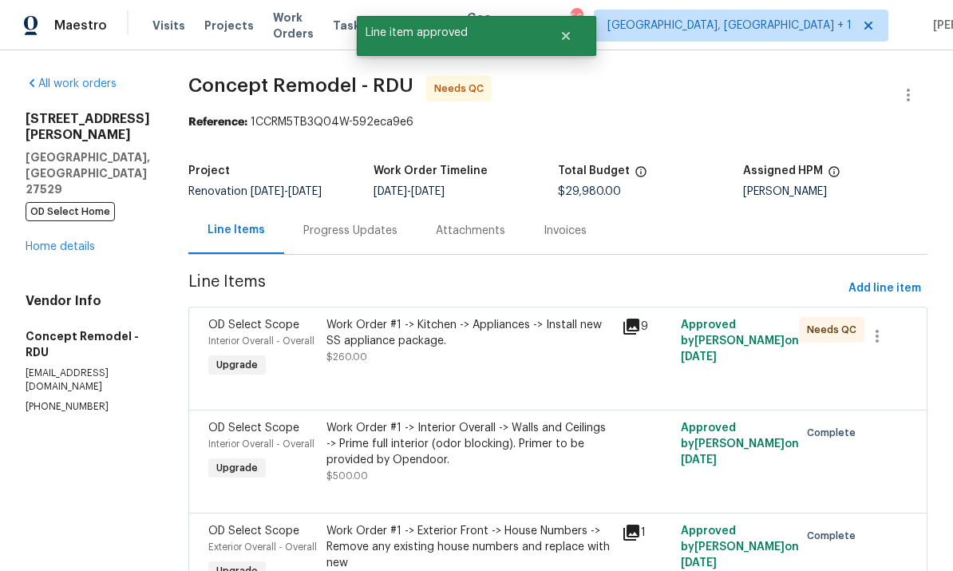
click at [512, 331] on div "Work Order #1 -> Kitchen -> Appliances -> Install new SS appliance package." at bounding box center [469, 333] width 286 height 32
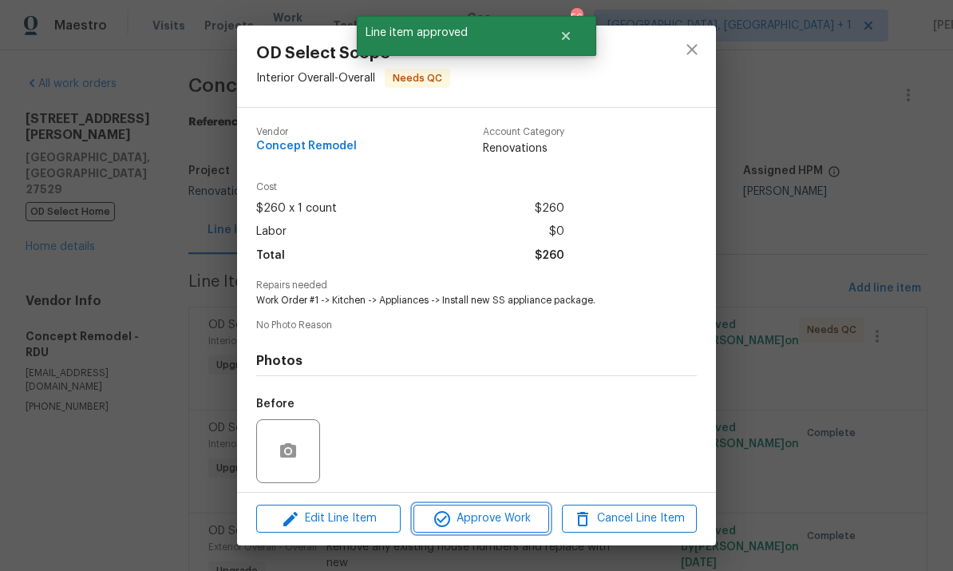
click at [484, 525] on span "Approve Work" at bounding box center [480, 518] width 125 height 20
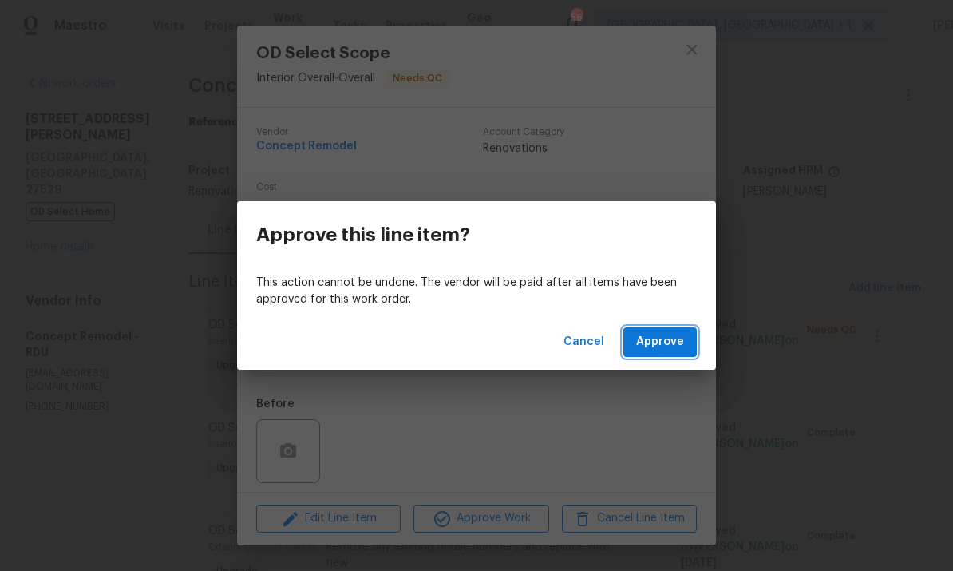
click at [666, 338] on span "Approve" at bounding box center [660, 342] width 48 height 20
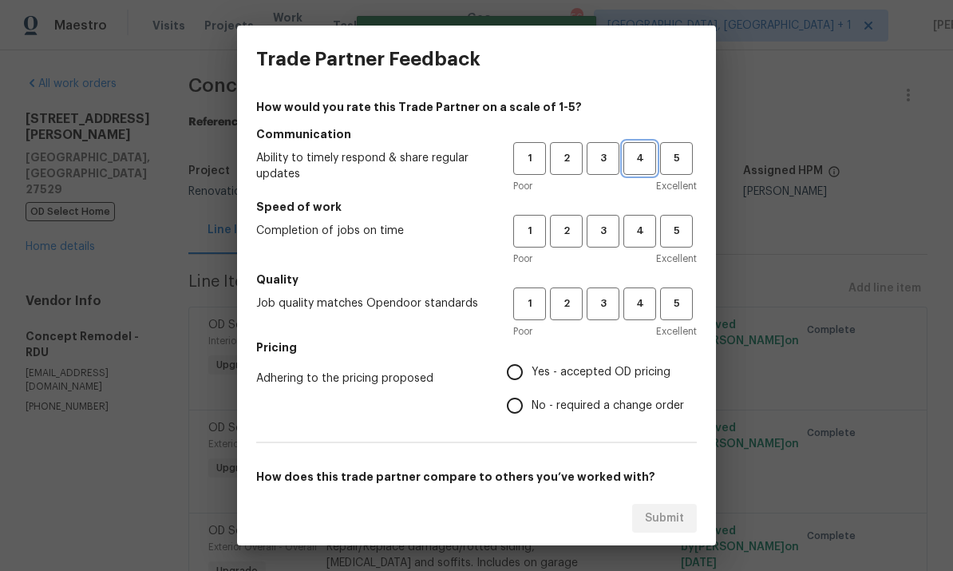
click at [642, 160] on span "4" at bounding box center [640, 158] width 30 height 18
click at [604, 232] on span "3" at bounding box center [603, 231] width 30 height 18
click at [612, 312] on span "3" at bounding box center [603, 303] width 30 height 18
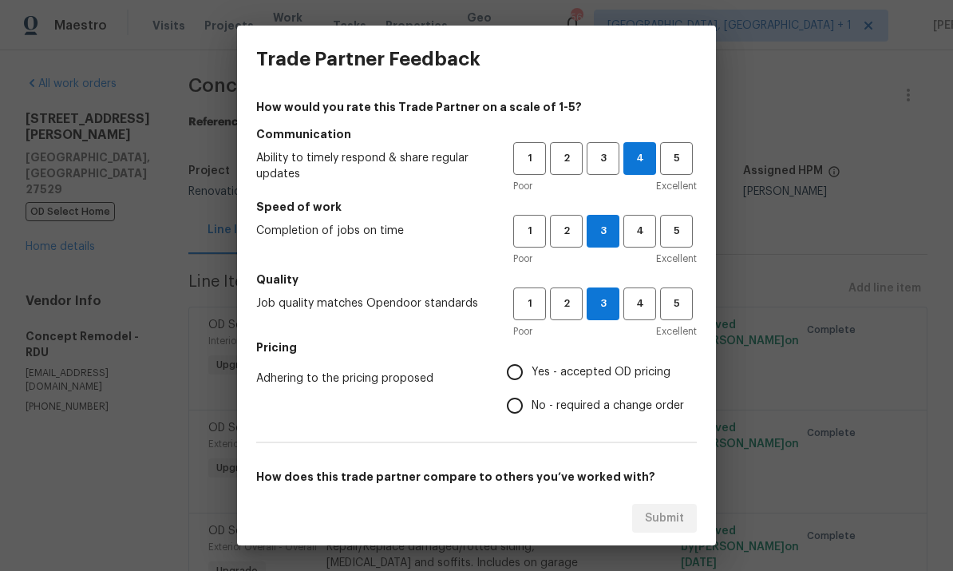
click at [518, 374] on input "Yes - accepted OD pricing" at bounding box center [515, 372] width 34 height 34
radio input "true"
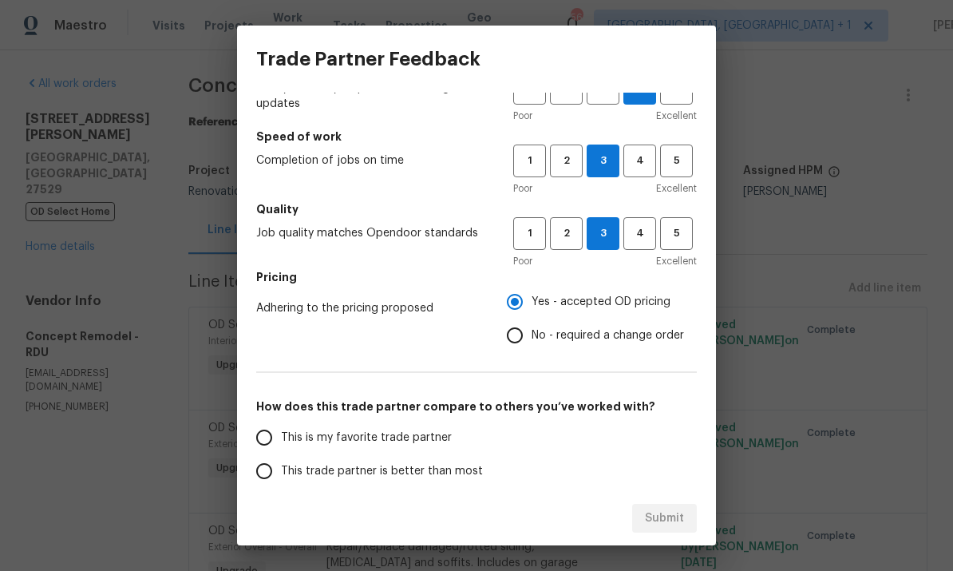
scroll to position [145, 0]
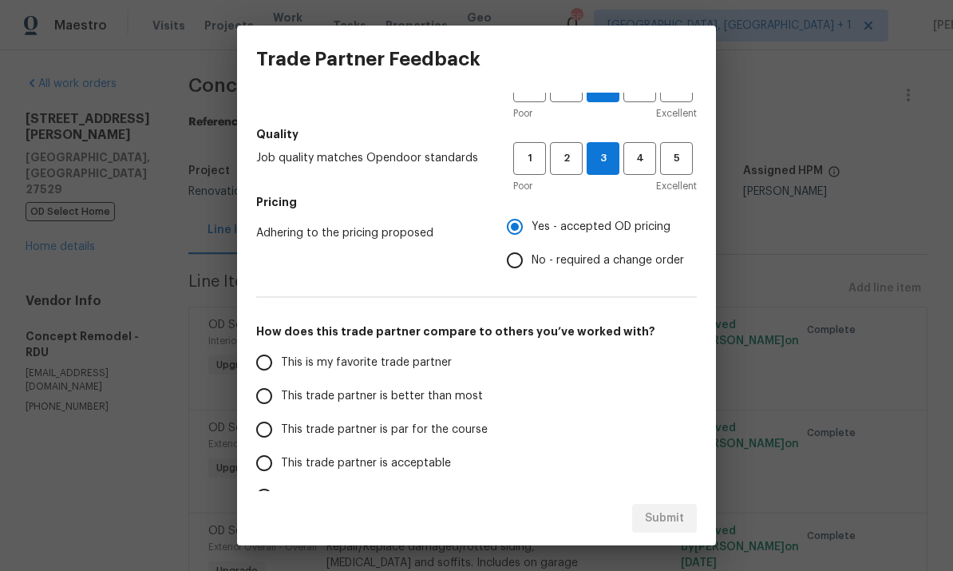
click at [262, 427] on input "This trade partner is par for the course" at bounding box center [264, 430] width 34 height 34
click at [691, 524] on button "Submit" at bounding box center [664, 519] width 65 height 30
radio input "true"
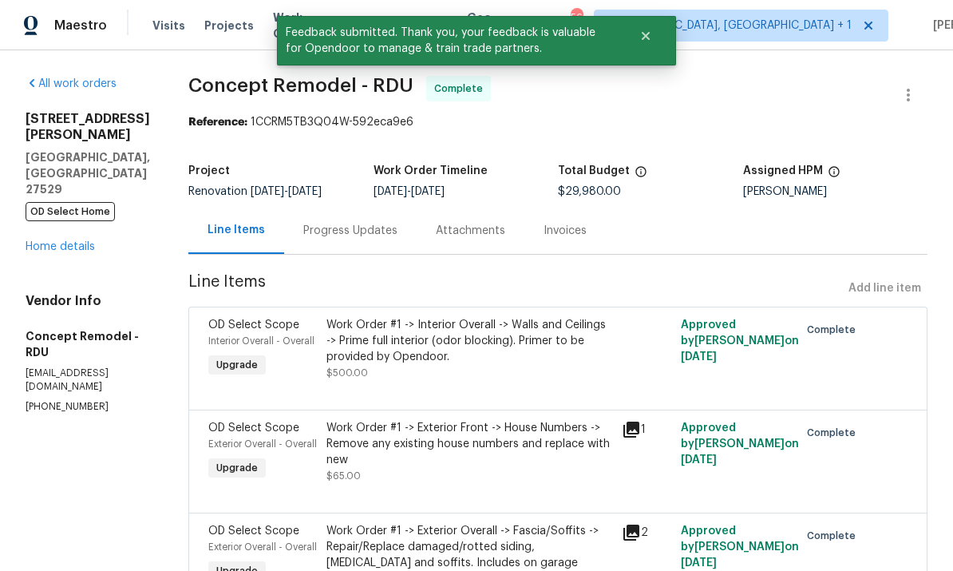
click at [63, 241] on link "Home details" at bounding box center [60, 246] width 69 height 11
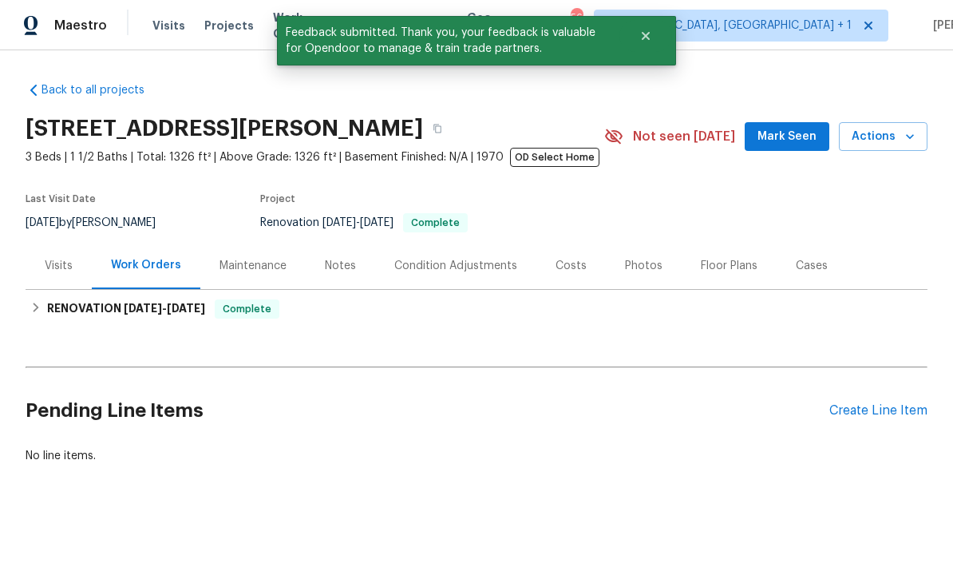
click at [346, 278] on div "Notes" at bounding box center [340, 265] width 69 height 47
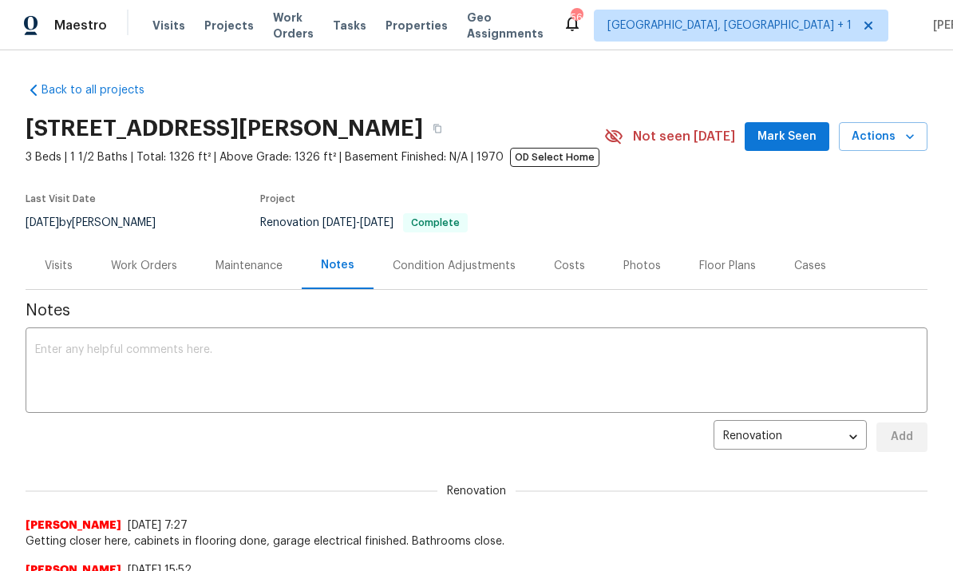
click at [128, 358] on textarea at bounding box center [476, 372] width 883 height 56
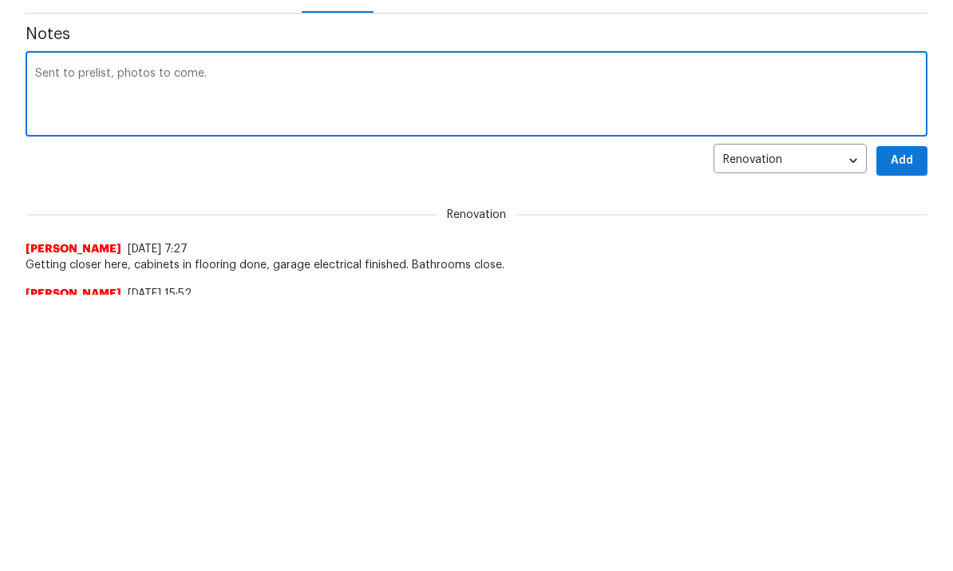
type textarea "Sent to prelist, photos to come."
click at [893, 427] on span "Add" at bounding box center [902, 437] width 26 height 20
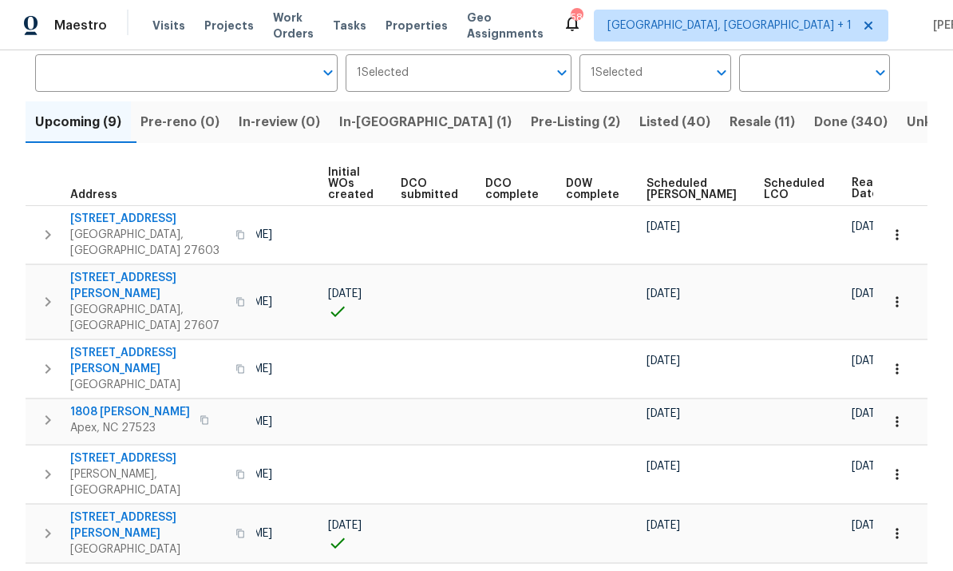
scroll to position [120, 0]
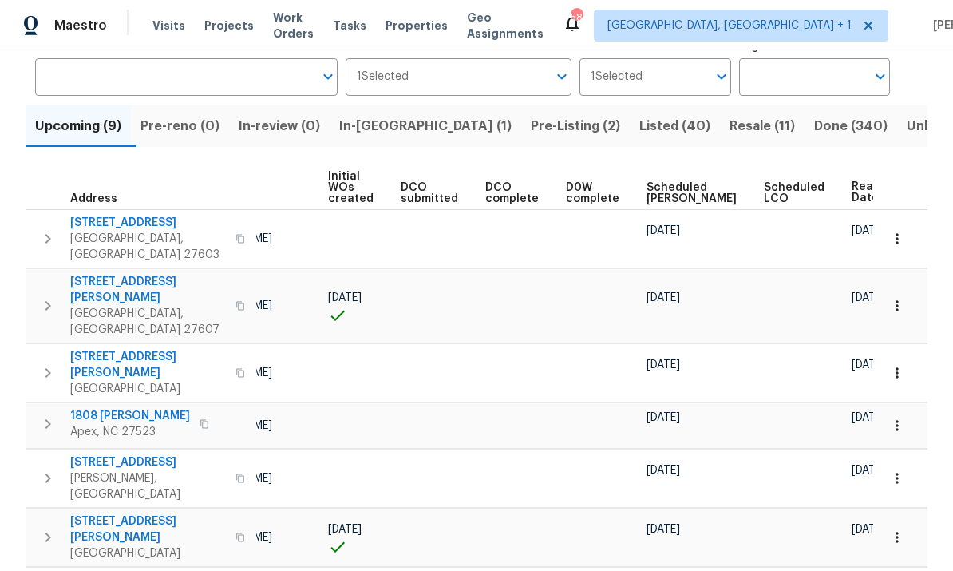
click at [851, 200] on span "Ready Date" at bounding box center [868, 192] width 35 height 22
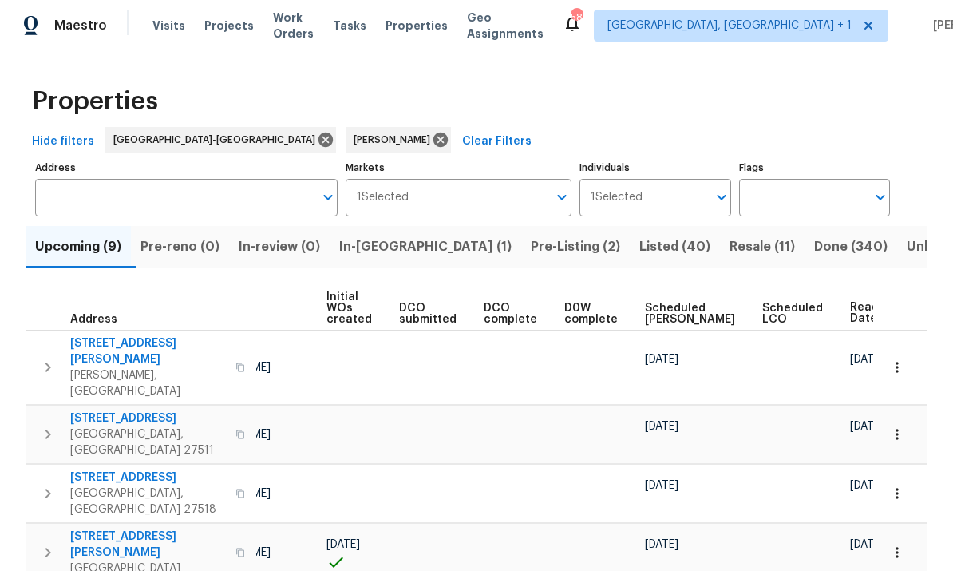
scroll to position [0, 132]
click at [851, 316] on span "Ready Date" at bounding box center [868, 313] width 35 height 22
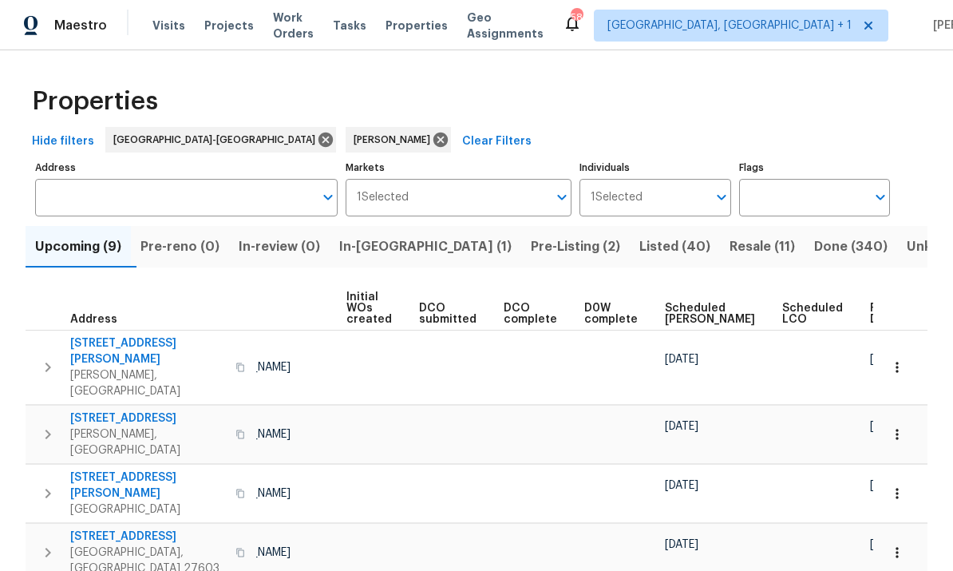
scroll to position [0, 113]
click at [871, 313] on span "Ready Date" at bounding box center [888, 313] width 35 height 22
